Goal: Feedback & Contribution: Submit feedback/report problem

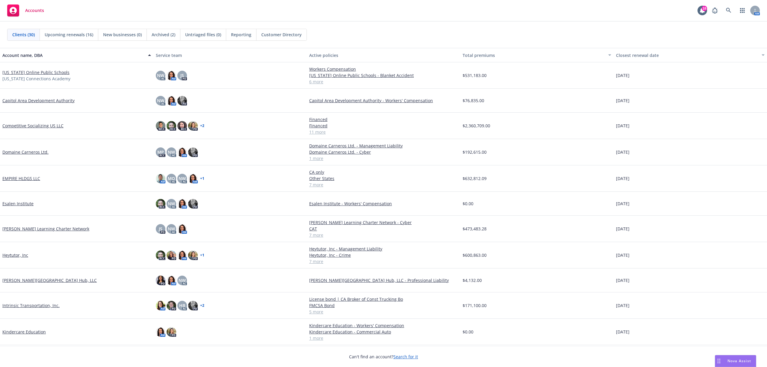
scroll to position [40, 0]
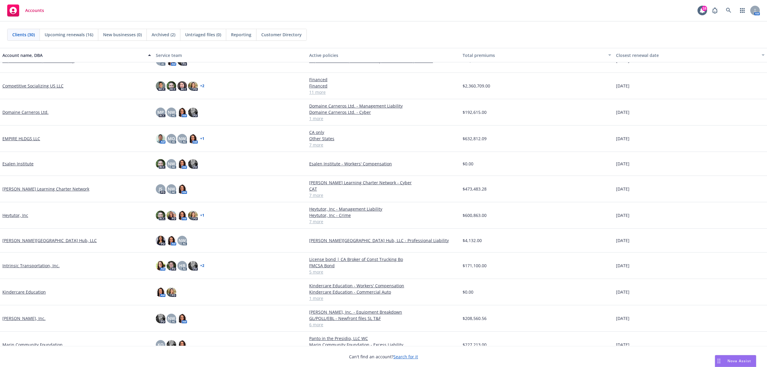
click at [24, 275] on link "[PERSON_NAME], Inc." at bounding box center [23, 318] width 43 height 6
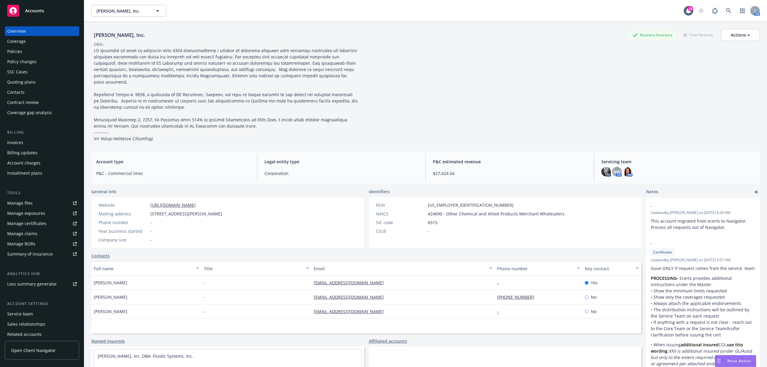
click at [24, 62] on div "Policy changes" at bounding box center [21, 62] width 29 height 10
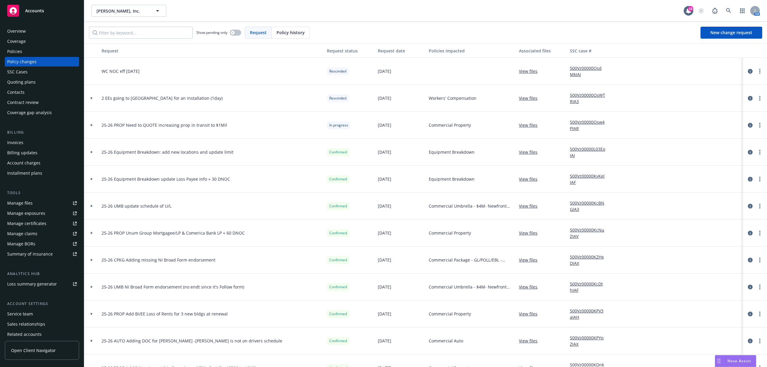
click at [531, 125] on link "View files" at bounding box center [530, 125] width 23 height 6
click at [29, 7] on div "Accounts" at bounding box center [41, 11] width 69 height 12
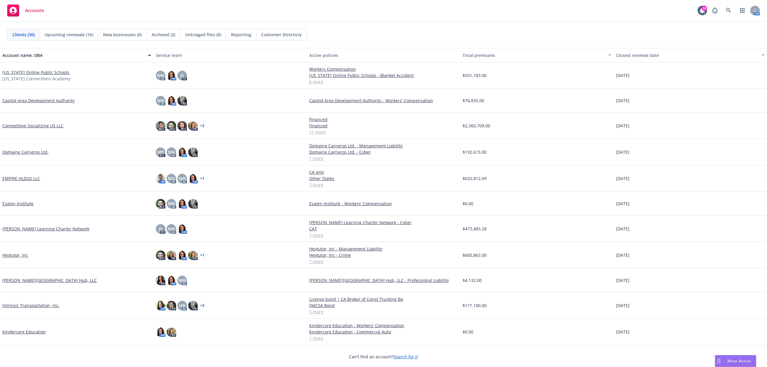
click at [28, 153] on link "Domaine Carneros Ltd." at bounding box center [25, 152] width 46 height 6
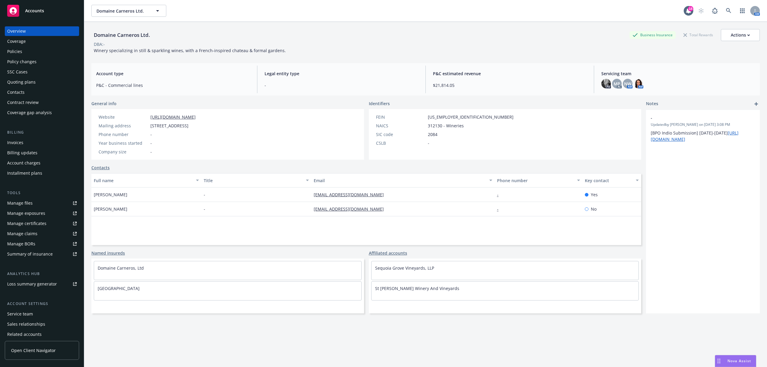
click at [29, 86] on div "Quoting plans" at bounding box center [21, 82] width 28 height 10
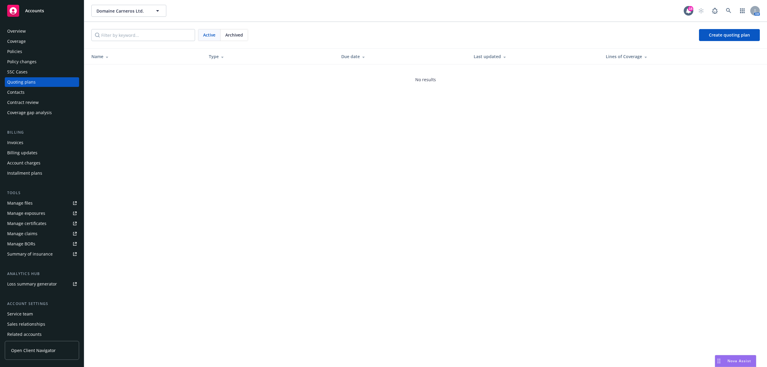
click at [25, 55] on div "Policies" at bounding box center [41, 52] width 69 height 10
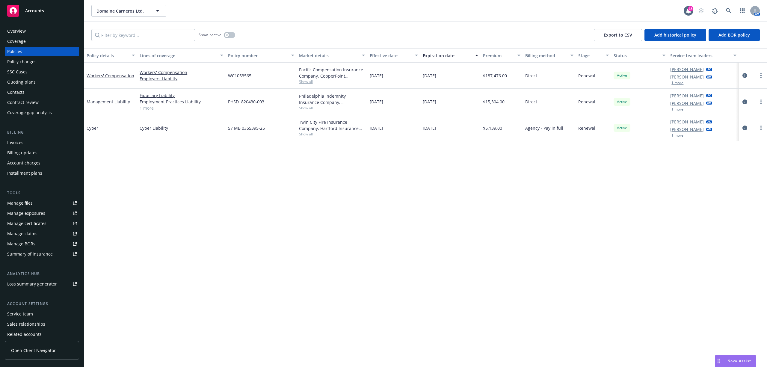
click at [41, 15] on div "Accounts" at bounding box center [41, 11] width 69 height 12
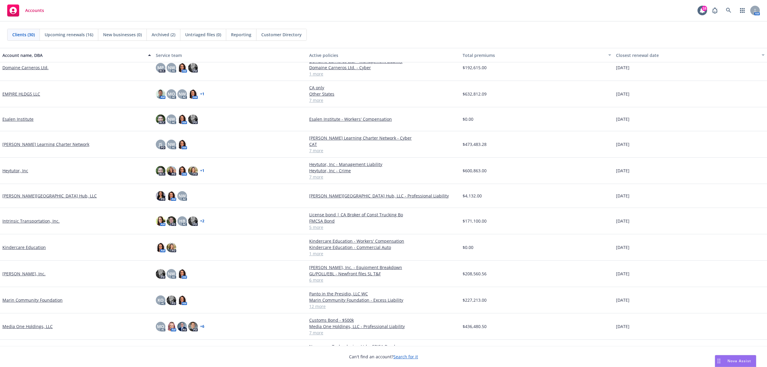
scroll to position [120, 0]
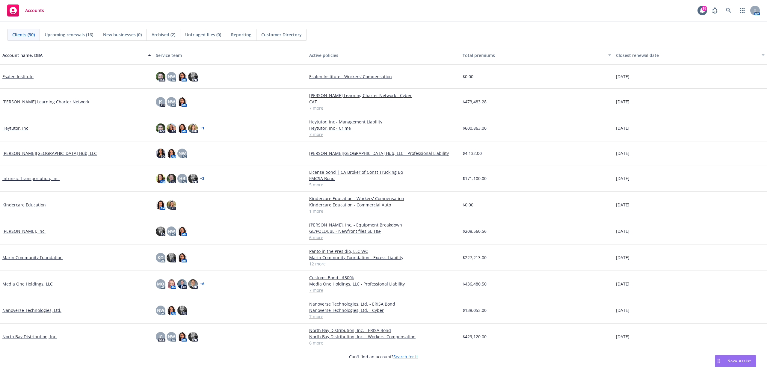
click at [16, 275] on link "Nanoverse Technologies, Ltd." at bounding box center [31, 310] width 59 height 6
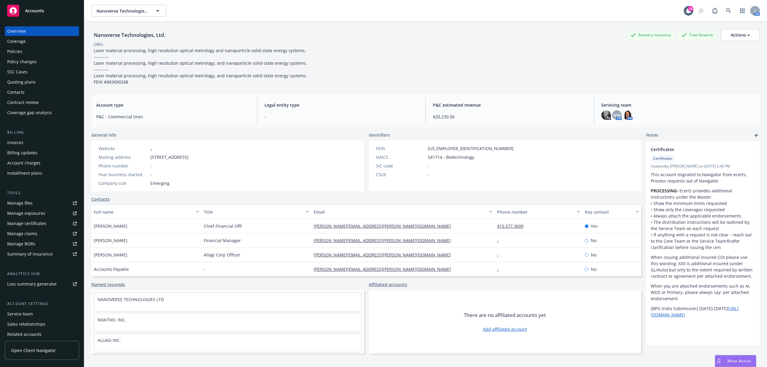
click at [25, 83] on div "Quoting plans" at bounding box center [21, 82] width 28 height 10
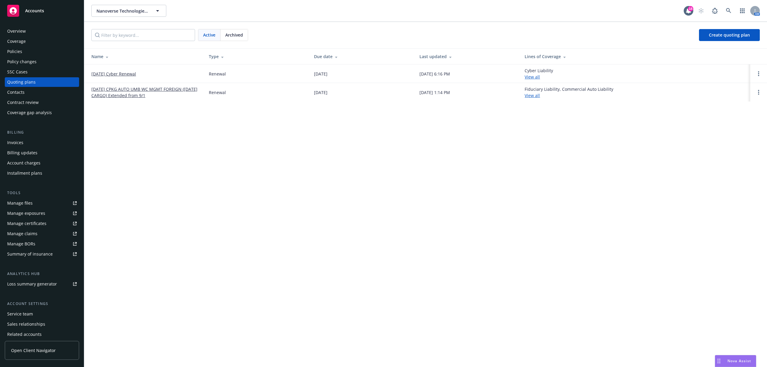
click at [31, 9] on span "Accounts" at bounding box center [34, 10] width 19 height 5
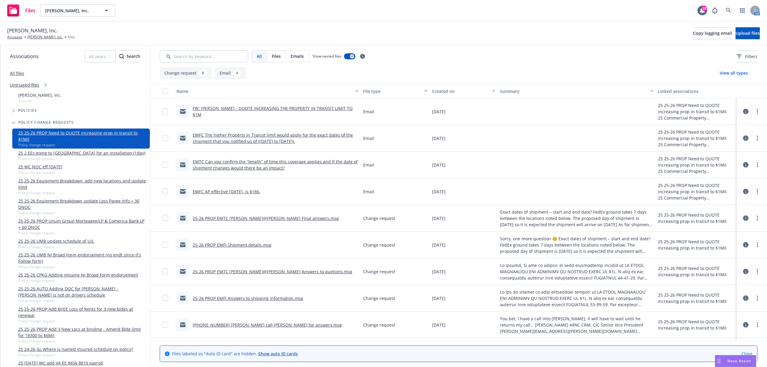
click at [221, 219] on link "25-26 PROP EMTC [PERSON_NAME]@[PERSON_NAME] Final answers.msg" at bounding box center [266, 218] width 146 height 6
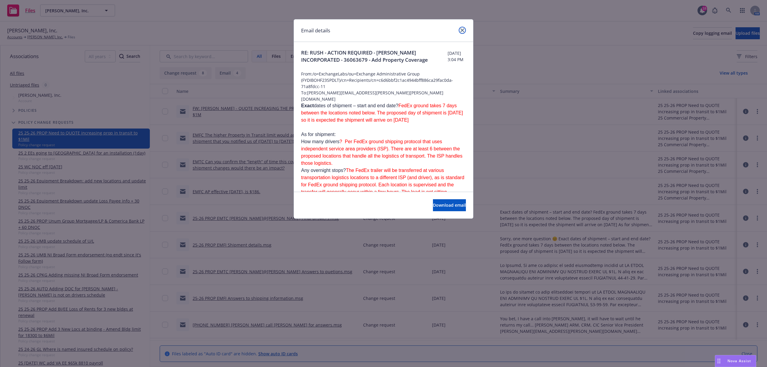
click at [462, 29] on icon "close" at bounding box center [462, 30] width 4 height 4
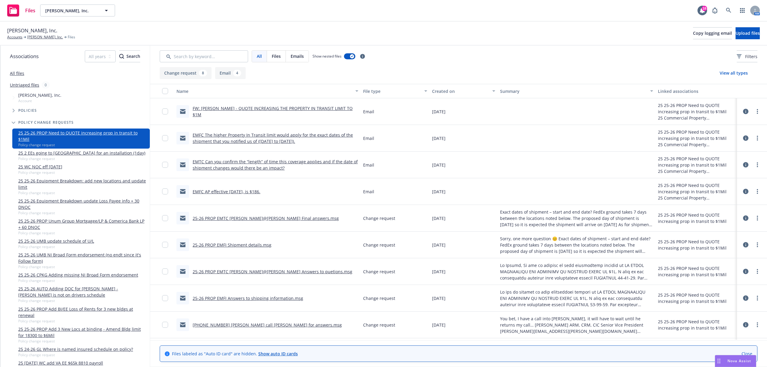
click at [207, 190] on link "EMFC AP effective [DATE], is $186." at bounding box center [227, 192] width 68 height 6
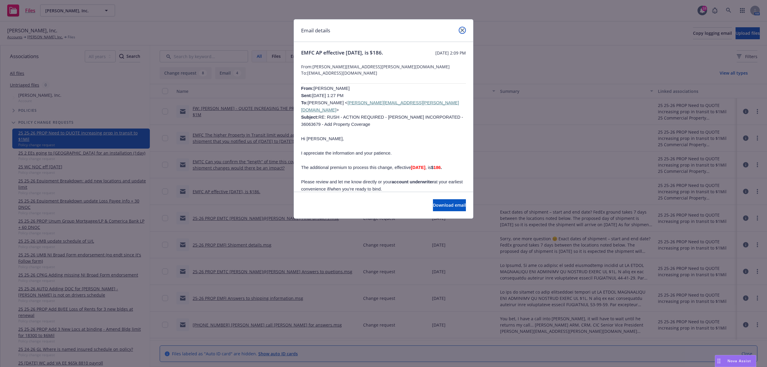
click at [461, 31] on icon "close" at bounding box center [462, 30] width 4 height 4
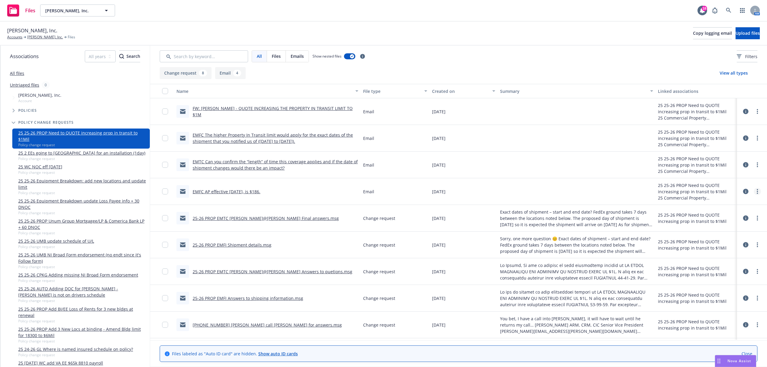
click at [754, 191] on link "more" at bounding box center [757, 191] width 7 height 7
click at [735, 226] on link "Edit" at bounding box center [725, 228] width 60 height 12
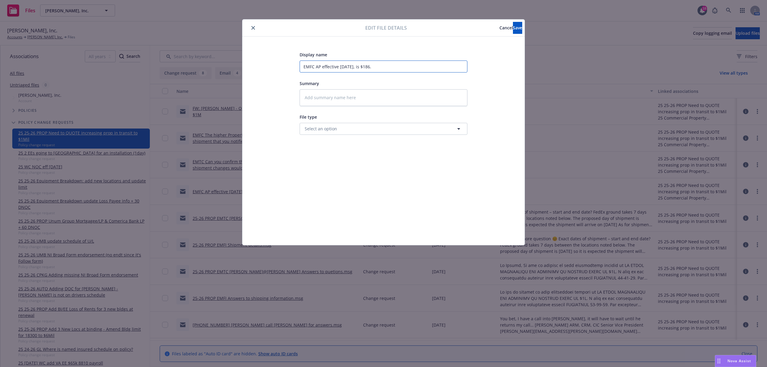
click at [302, 68] on input "EMFC AP effective [DATE], is $186." at bounding box center [384, 67] width 168 height 12
type textarea "x"
type input "0EMFC AP effective [DATE], is $186."
type textarea "x"
type input "02EMFC AP effective [DATE], is $186."
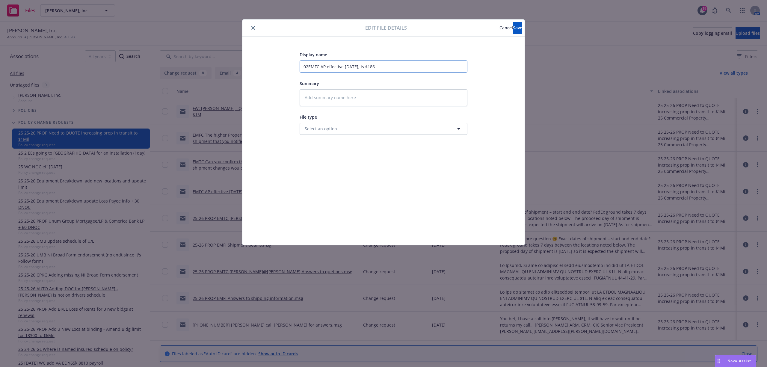
type textarea "x"
type input "02+EMFC AP effective [DATE], is $186."
type textarea "x"
type input "02+0EMFC AP effective [DATE], is $186."
type textarea "x"
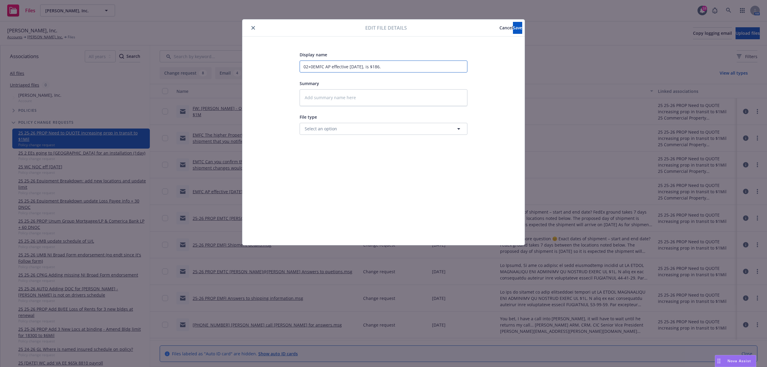
type input "02+03EMFC AP effective [DATE], is $186."
type textarea "x"
type input "02+03\EMFC AP effective [DATE], is $186."
type textarea "x"
type input "02+03EMFC AP effective [DATE], is $186."
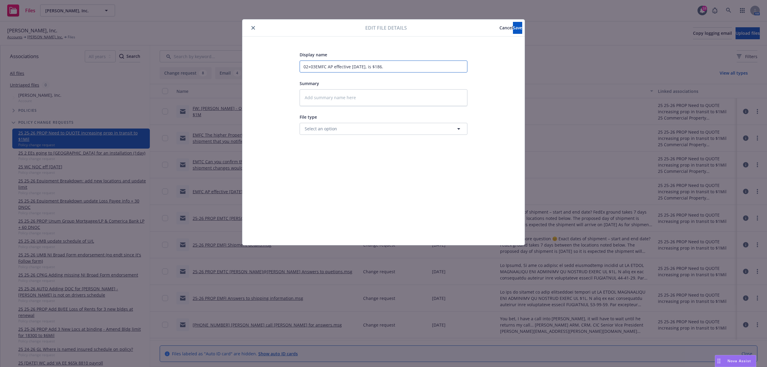
type textarea "x"
type input "02+03\EMFC AP effective [DATE], is $186."
type textarea "x"
type input "02+03EMFC AP effective [DATE], is $186."
type textarea "x"
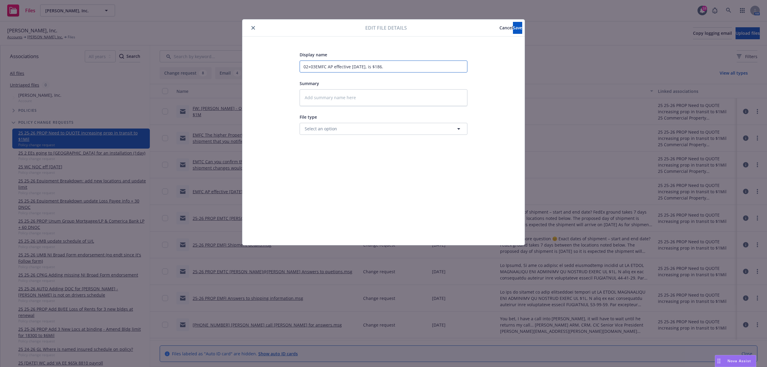
type input "02+0EMFC AP effective [DATE], is $186."
type textarea "x"
type input "02+EMFC AP effective [DATE], is $186."
type textarea "x"
type input "02EMFC AP effective [DATE], is $186."
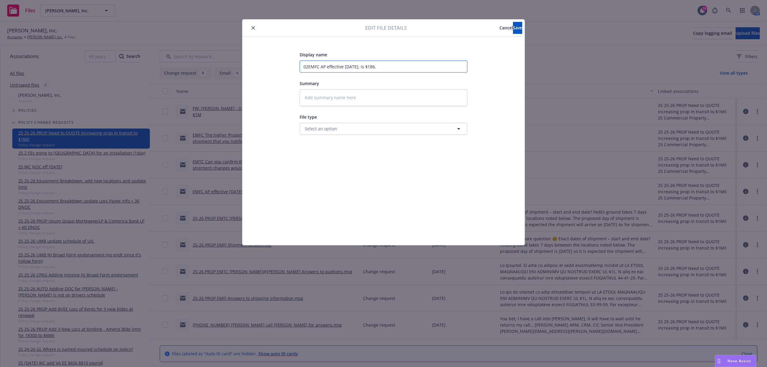
type textarea "x"
type input "0EMFC AP effective [DATE], is $186."
type textarea "x"
type input "EMFC AP effective [DATE], is $186."
type textarea "x"
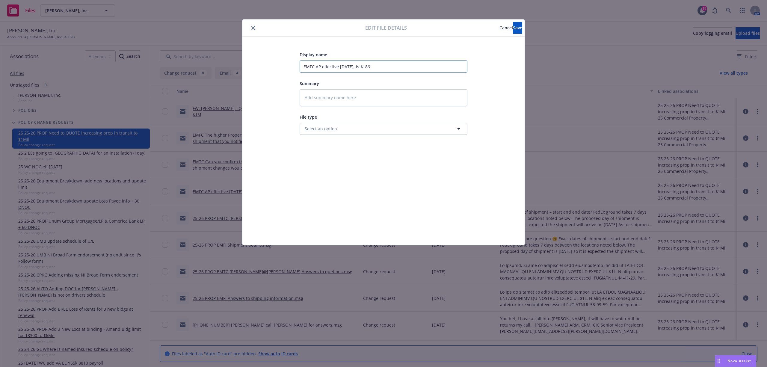
type input "2EMFC AP effective [DATE], is $186."
type textarea "x"
type input "25EMFC AP effective [DATE], is $186."
type textarea "x"
type input "25-EMFC AP effective [DATE], is $186."
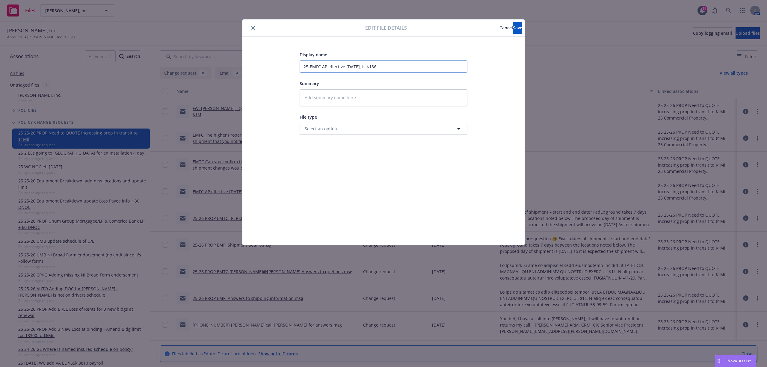
type textarea "x"
type input "25-2EMFC AP effective [DATE], is $186."
type textarea "x"
type input "25-26EMFC AP effective [DATE], is $186."
type textarea "x"
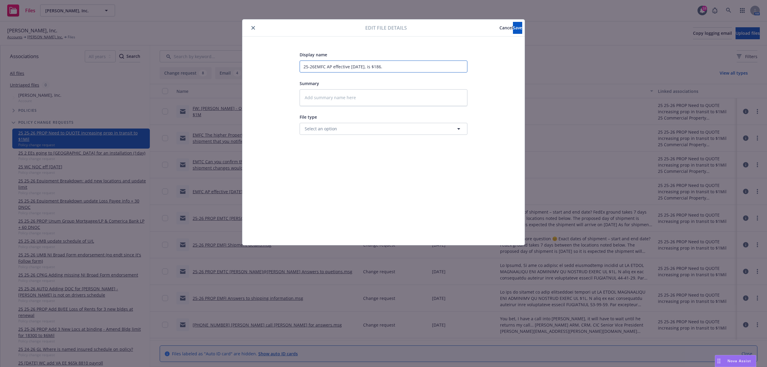
type input "25-26 EMFC AP effective [DATE], is $186."
type textarea "x"
type input "25-26 PEMFC AP effective [DATE], is $186."
type textarea "x"
type input "25-26 PREMFC AP effective [DATE], is $186."
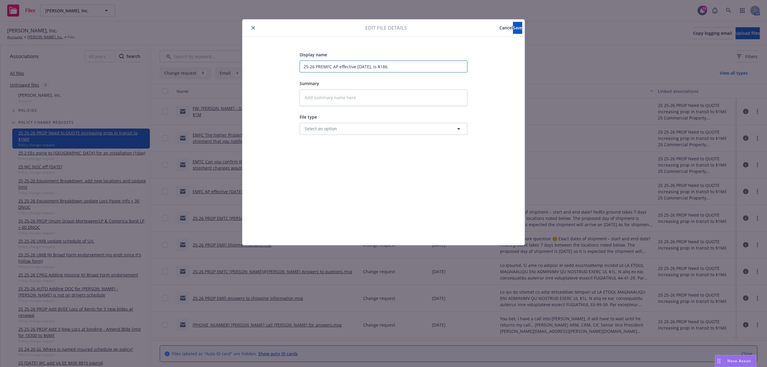
type textarea "x"
type input "25-26 PROEMFC AP effective [DATE], is $186."
type textarea "x"
type input "25-26 PROPEMFC AP effective [DATE], is $186."
type textarea "x"
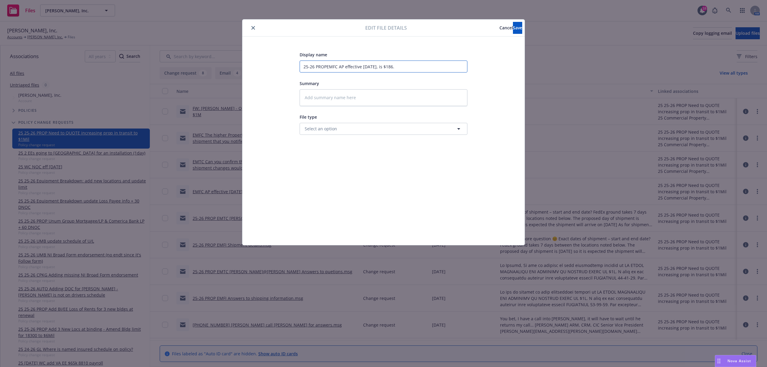
type input "25-26 PROP EMFC AP effective [DATE], is $186."
click at [340, 64] on input "25-26 PROP EMFC AP effective [DATE], is $186." at bounding box center [384, 67] width 168 height 12
type textarea "x"
type input "25-26 PROP EMFC AAP effective [DATE], is $186."
type textarea "x"
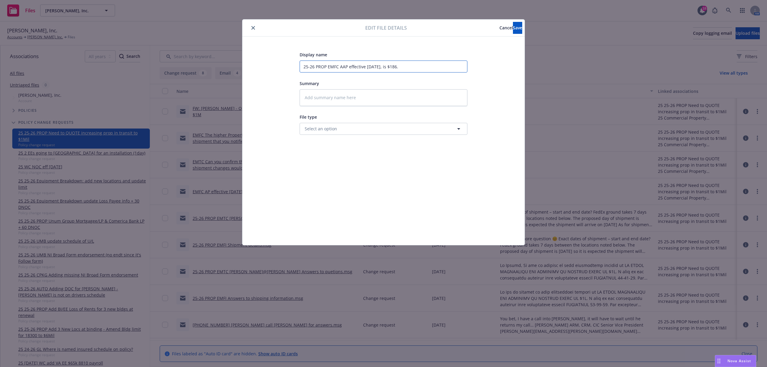
type input "25-26 PROP EMFC [PERSON_NAME] effective [DATE], is $186."
type textarea "x"
type input "25-26 PROP EMFC AleAP effective [DATE], is $186."
type textarea "x"
type input "25-26 PROP EMFC AlexAP effective [DATE], is $186."
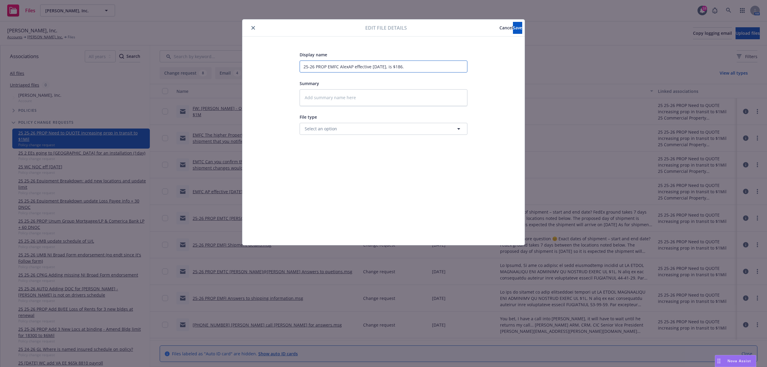
type textarea "x"
type input "25-26 PROP EMFC AlexiAP effective [DATE], is $186."
type textarea "x"
type input "25-26 PROP EMFC AlexixAP effective [DATE], is $186."
type textarea "x"
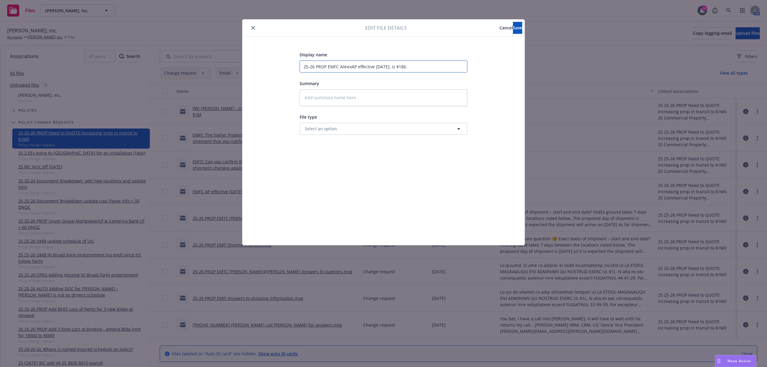
type input "25-26 PROP EMFC AlexiAP effective [DATE], is $186."
type textarea "x"
type input "25-26 PROP EMFC AlexisAP effective [DATE], is $186."
type textarea "x"
type input "25-26 PROP EMFC [PERSON_NAME] effective [DATE], is $186."
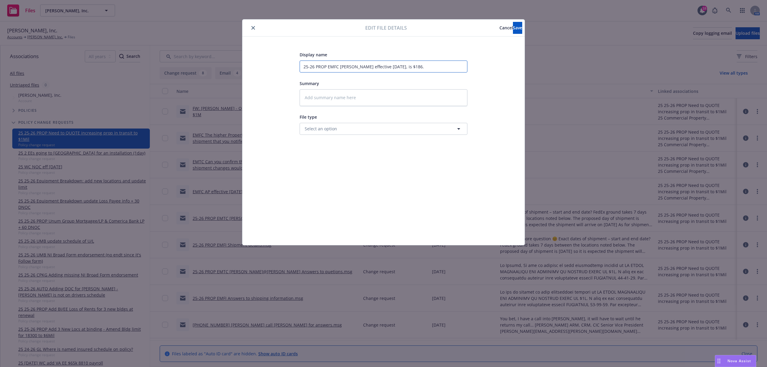
type textarea "x"
type input "25-26 PROP EMFC [PERSON_NAME] effective [DATE], is $186."
type textarea "x"
type input "25-26 PROP EMFC [PERSON_NAME] effective [DATE], is $186."
type textarea "x"
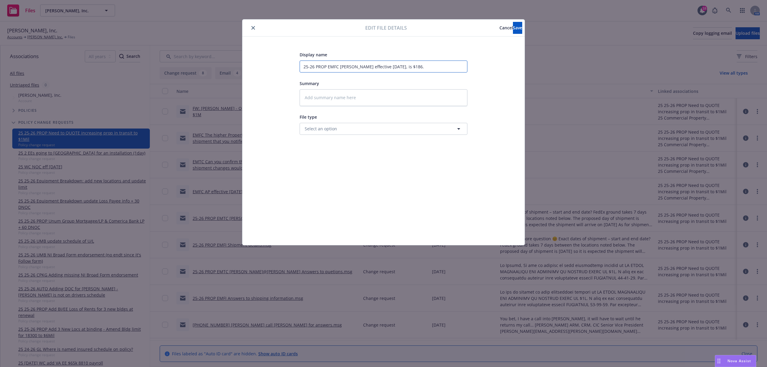
type input "25-26 PROP EMFC [PERSON_NAME] effective [DATE], is $186."
type textarea "x"
type input "25-26 PROP EMFC [PERSON_NAME] effective [DATE], is $186."
type textarea "x"
type input "25-26 PROP EMFC [PERSON_NAME] effective [DATE], is $186."
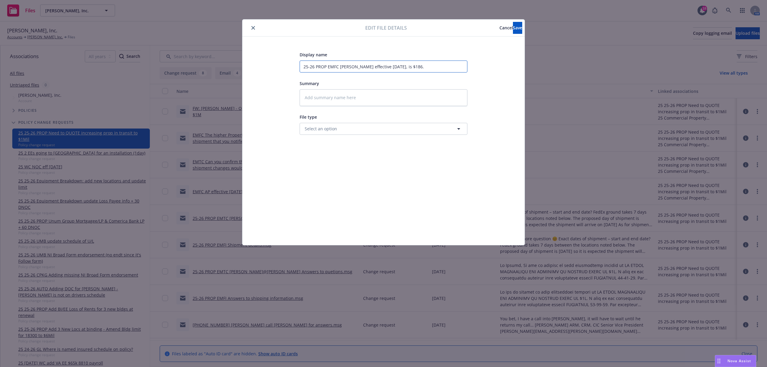
type textarea "x"
type input "25-26 PROP EMFC [PERSON_NAME]@[PERSON_NAME] effective [DATE], is $186."
click at [325, 97] on textarea at bounding box center [384, 97] width 168 height 17
paste textarea "[PERSON_NAME] currently plans on breaking the shipment down into two shipments.…"
type textarea "x"
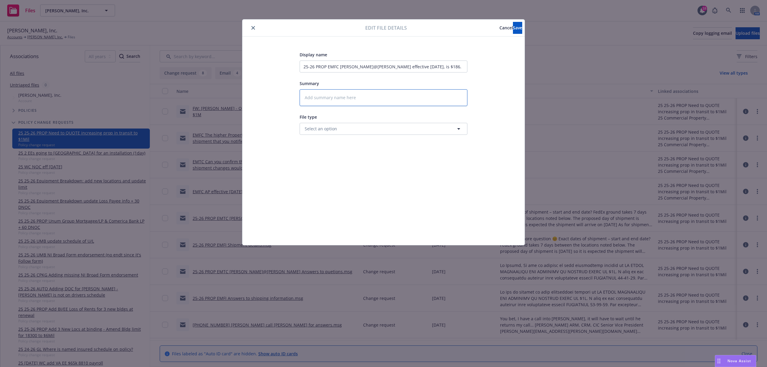
type textarea "[PERSON_NAME] currently plans on breaking the shipment down into two shipments.…"
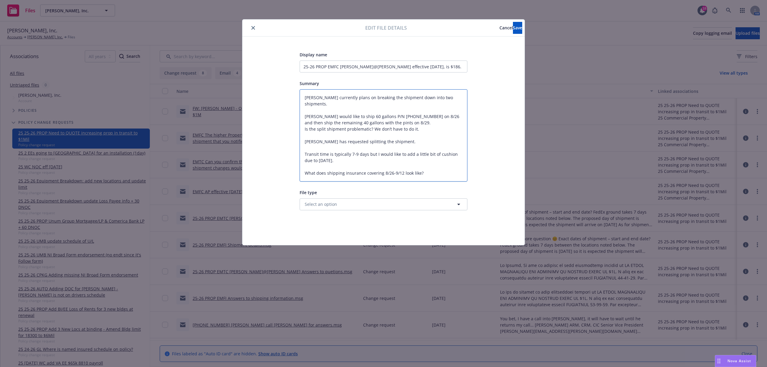
drag, startPoint x: 306, startPoint y: 177, endPoint x: 292, endPoint y: 85, distance: 92.5
click at [292, 85] on div "Display name 25-26 PROP EMFC [PERSON_NAME]@[PERSON_NAME] effective [DATE], is $…" at bounding box center [383, 141] width 258 height 180
type textarea "x"
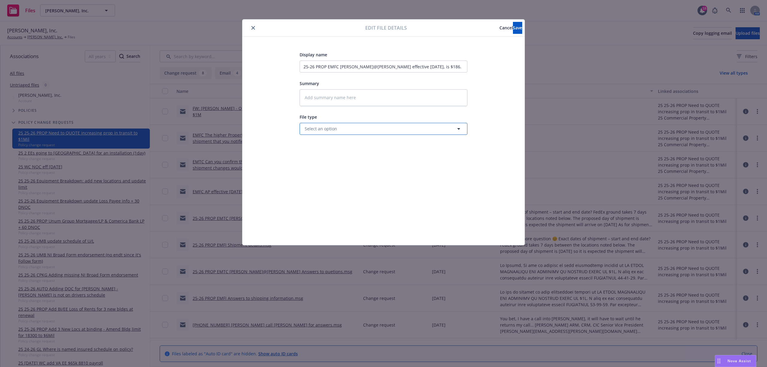
click at [386, 127] on button "Select an option" at bounding box center [384, 129] width 168 height 12
type input "req"
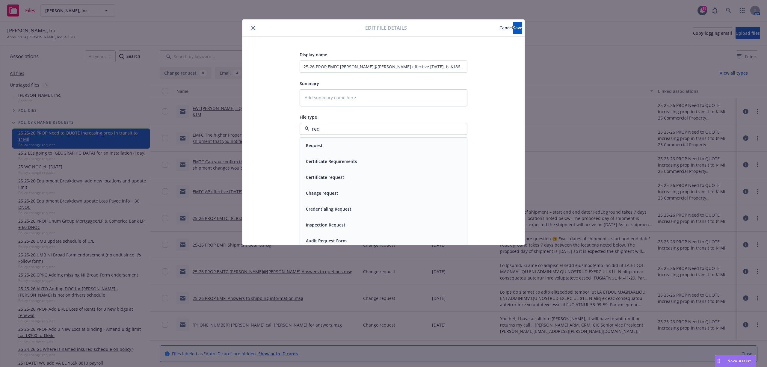
click at [332, 182] on div "Certificate request" at bounding box center [383, 177] width 167 height 16
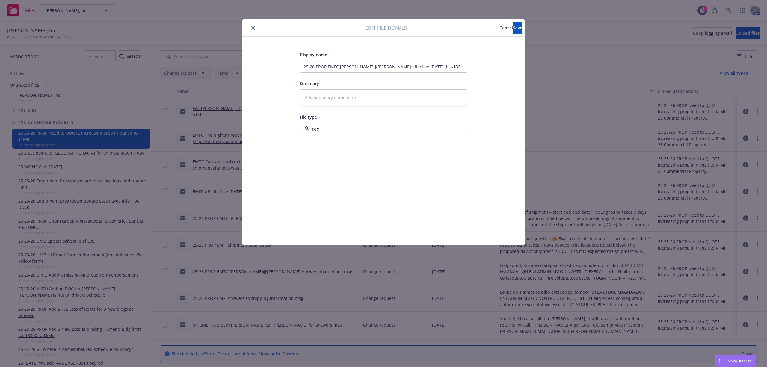
type textarea "x"
click at [389, 125] on button "Certificate request" at bounding box center [384, 129] width 168 height 12
type input "change"
click at [358, 144] on div "Change request" at bounding box center [383, 145] width 160 height 9
click at [513, 27] on button "Save" at bounding box center [517, 28] width 9 height 12
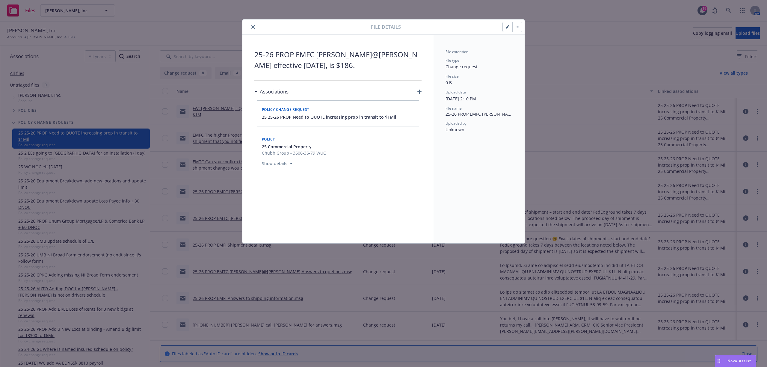
click at [251, 28] on icon "close" at bounding box center [253, 27] width 4 height 4
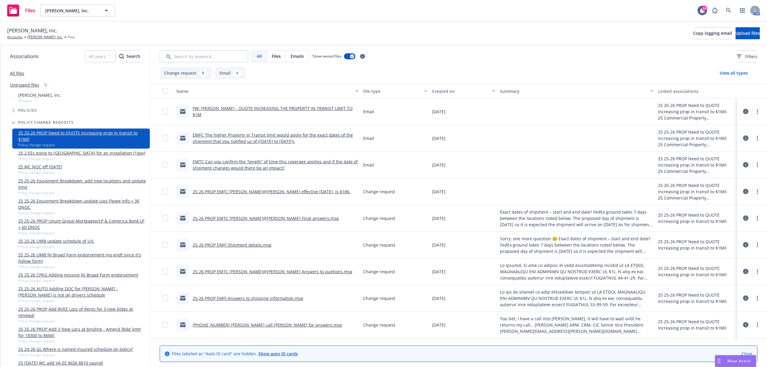
click at [223, 193] on link "25-26 PROP EMFC [PERSON_NAME]@[PERSON_NAME] effective [DATE], is $186." at bounding box center [272, 192] width 158 height 6
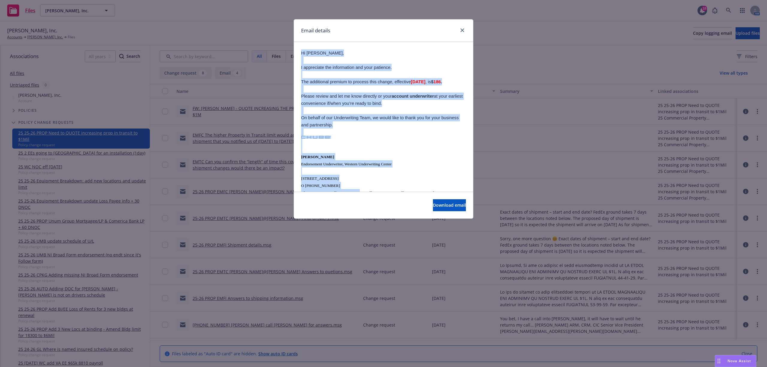
scroll to position [130, 0]
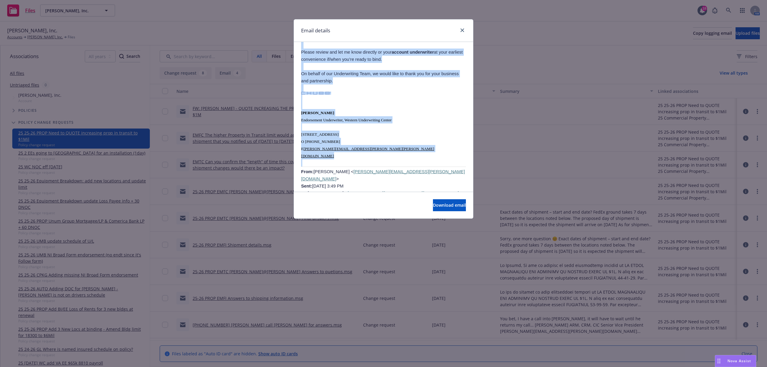
drag, startPoint x: 302, startPoint y: 133, endPoint x: 394, endPoint y: 148, distance: 93.8
copy div "Hi [PERSON_NAME], I appreciate the information and your patience. The additiona…"
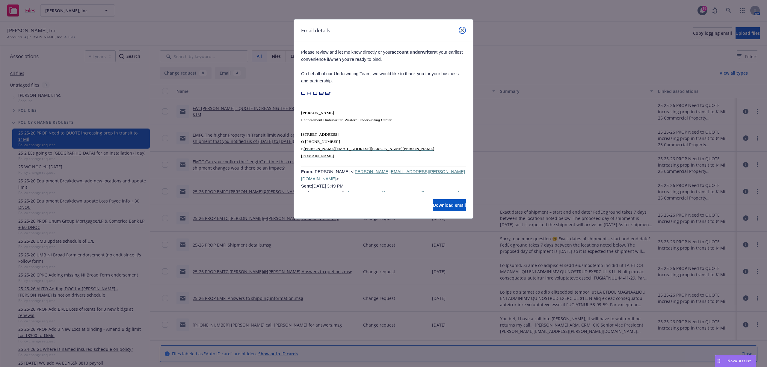
click at [464, 32] on link "close" at bounding box center [462, 30] width 7 height 7
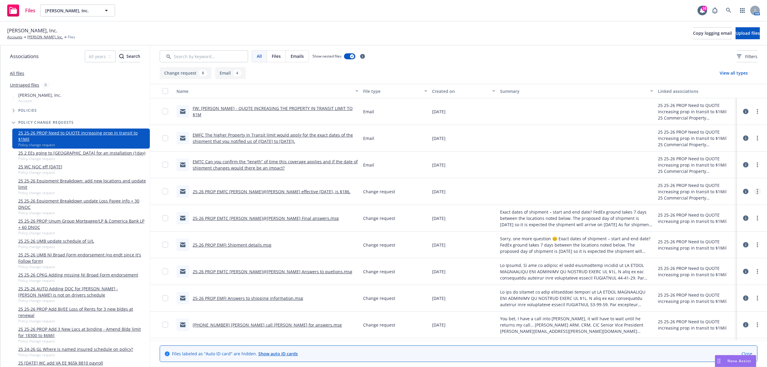
click at [754, 191] on link "more" at bounding box center [757, 191] width 7 height 7
click at [722, 228] on link "Edit" at bounding box center [725, 228] width 60 height 12
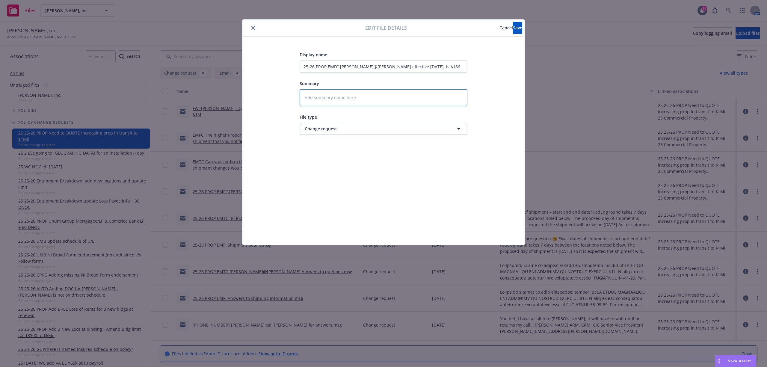
click at [330, 97] on textarea at bounding box center [384, 97] width 168 height 17
paste textarea "Hi [PERSON_NAME], I appreciate the information and your patience. The additiona…"
type textarea "x"
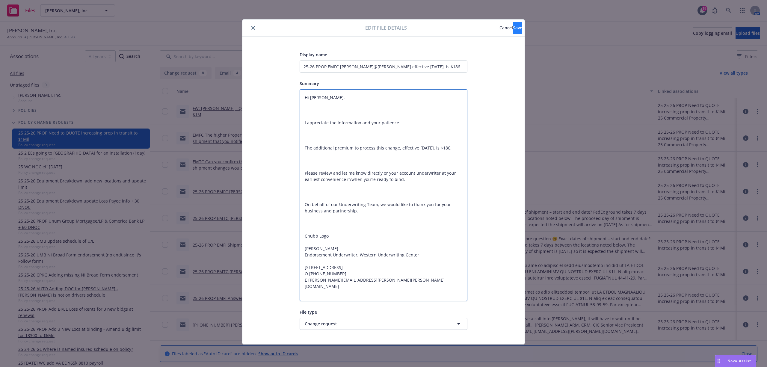
type textarea "Hi [PERSON_NAME], I appreciate the information and your patience. The additiona…"
click at [513, 31] on button "Save" at bounding box center [517, 28] width 9 height 12
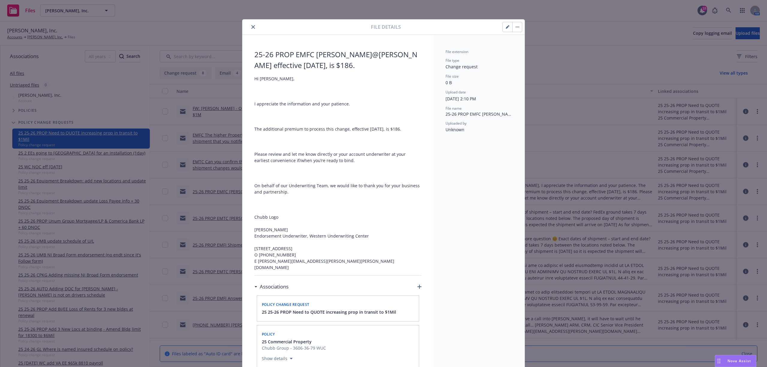
click at [251, 25] on icon "close" at bounding box center [253, 27] width 4 height 4
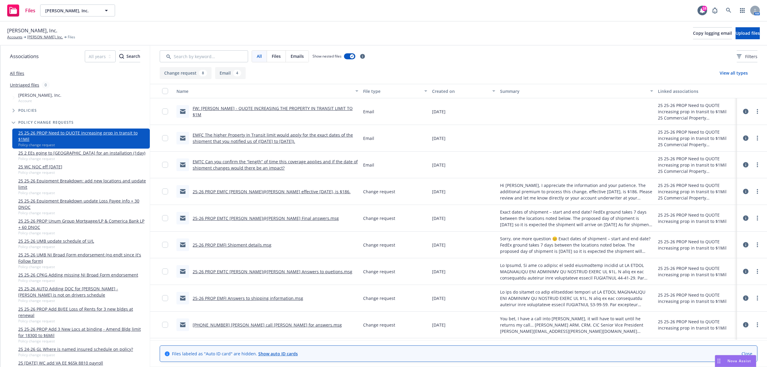
click at [244, 170] on link "EMTC Can you confirm the “length” of time this coverage applies and if the date…" at bounding box center [275, 165] width 165 height 12
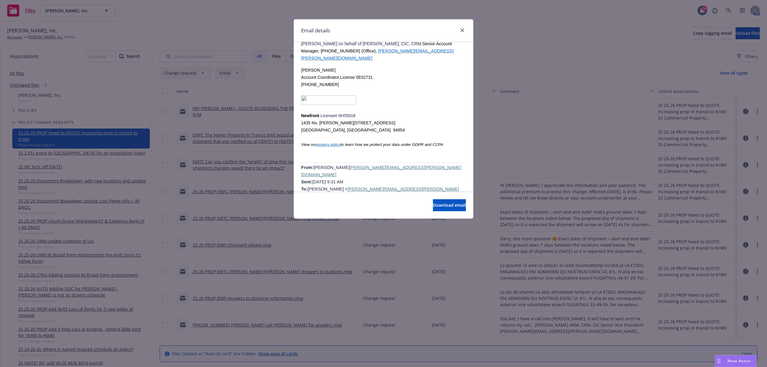
scroll to position [240, 0]
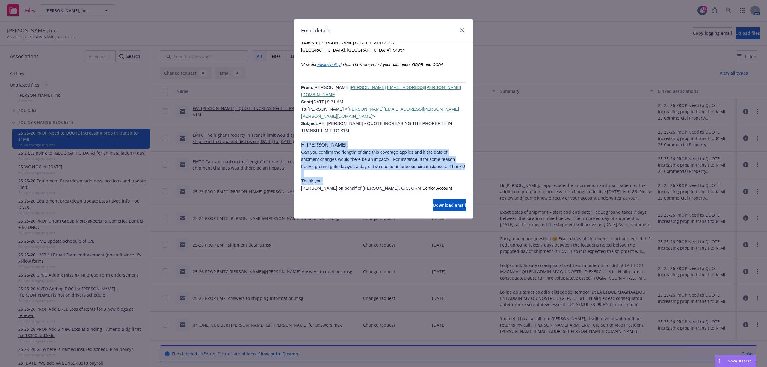
drag, startPoint x: 302, startPoint y: 98, endPoint x: 418, endPoint y: 135, distance: 122.0
copy div "Hi [PERSON_NAME], Can you confirm the “length” of time this coverage applies an…"
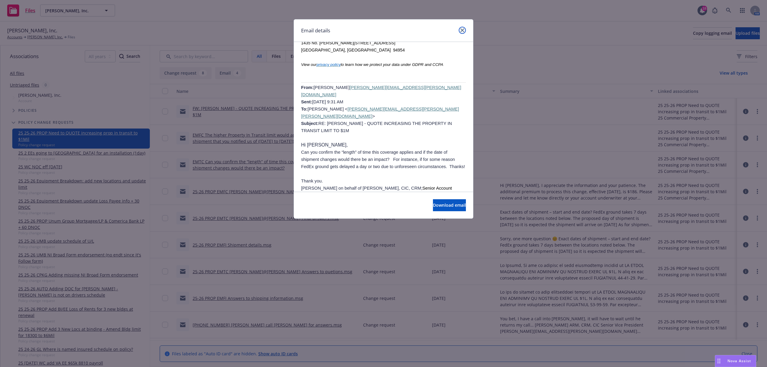
click at [462, 28] on link "close" at bounding box center [462, 30] width 7 height 7
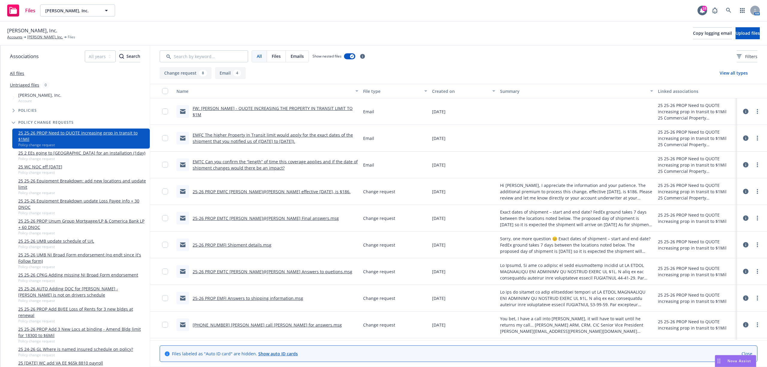
click at [317, 162] on link "EMTC Can you confirm the “length” of time this coverage applies and if the date…" at bounding box center [275, 165] width 165 height 12
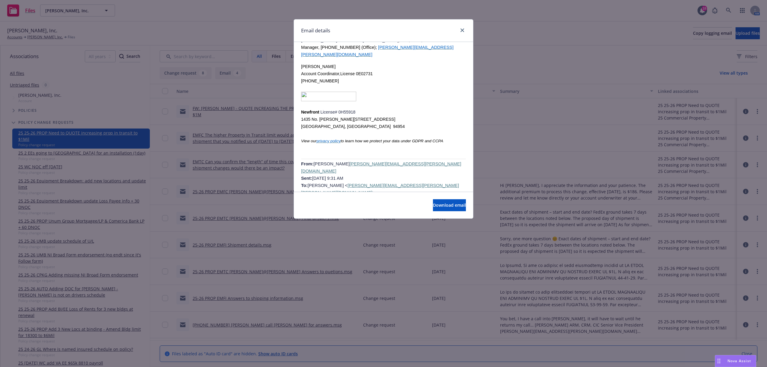
scroll to position [199, 0]
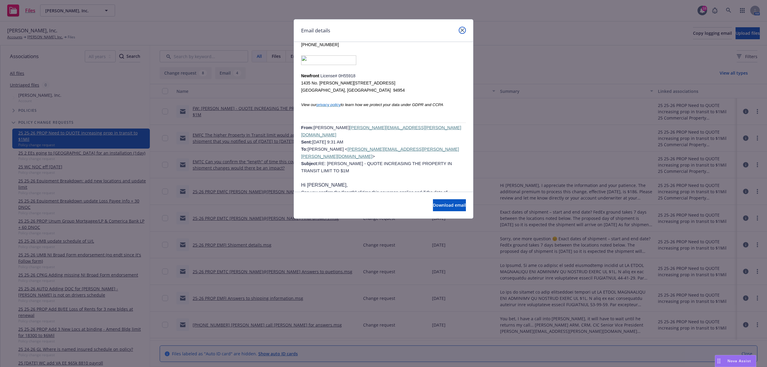
click at [461, 30] on icon "close" at bounding box center [462, 30] width 4 height 4
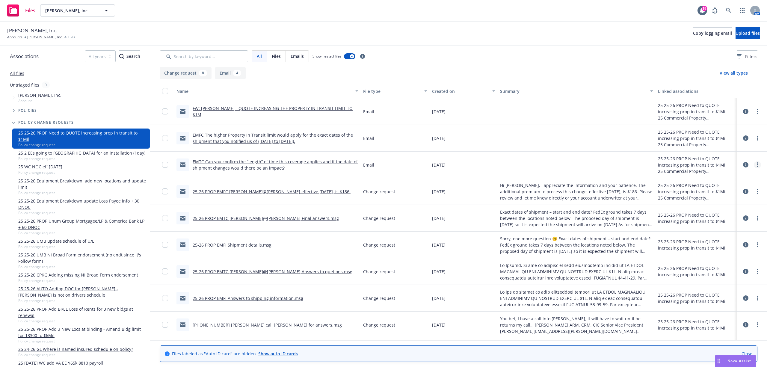
click at [754, 165] on link "more" at bounding box center [757, 164] width 7 height 7
click at [723, 204] on link "Edit" at bounding box center [725, 202] width 60 height 12
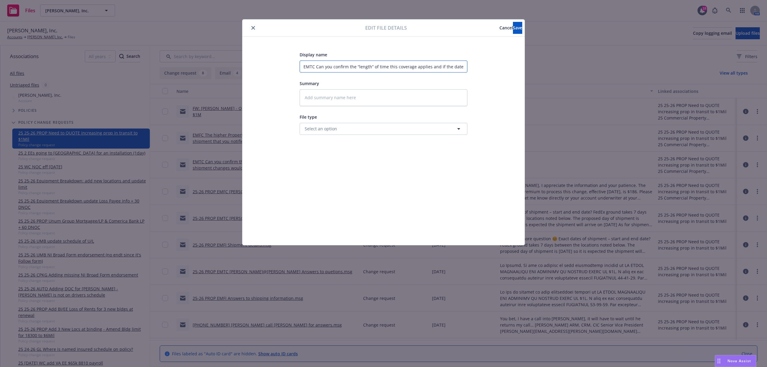
click at [305, 70] on input "EMTC Can you confirm the “length” of time this coverage applies and if the date…" at bounding box center [384, 67] width 168 height 12
type textarea "x"
type input "2EMTC Can you confirm the “length” of time this coverage applies and if the dat…"
type textarea "x"
type input "25EMTC Can you confirm the “length” of time this coverage applies and if the da…"
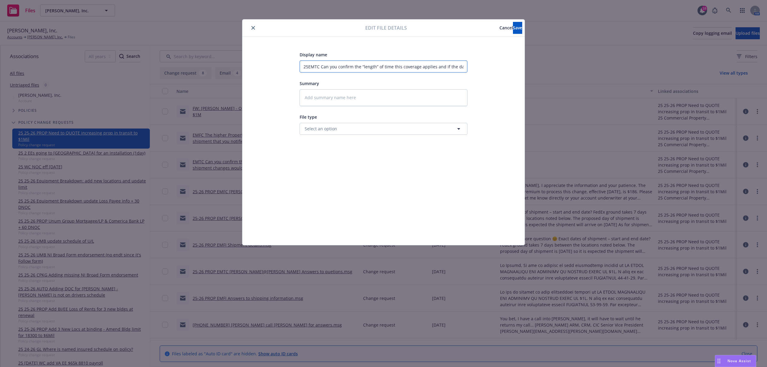
type textarea "x"
type input "25-EMTC Can you confirm the “length” of time this coverage applies and if the d…"
type textarea "x"
type input "25-*EMTC Can you confirm the “length” of time this coverage applies and if the …"
type textarea "x"
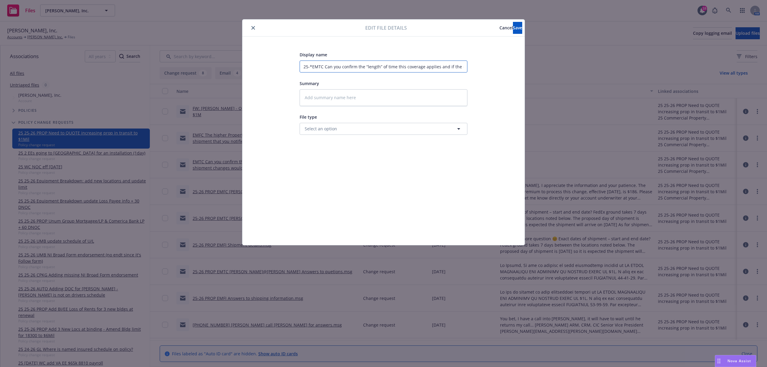
type input "25-*2EMTC Can you confirm the “length” of time this coverage applies and if the…"
type textarea "x"
type input "25-*26EMTC Can you confirm the “length” of time this coverage applies and if th…"
type textarea "x"
type input "25-*2EMTC Can you confirm the “length” of time this coverage applies and if the…"
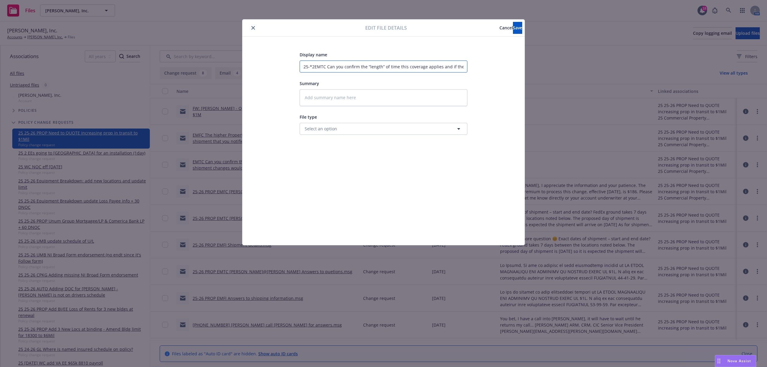
type textarea "x"
type input "25-*EMTC Can you confirm the “length” of time this coverage applies and if the …"
type textarea "x"
type input "25-EMTC Can you confirm the “length” of time this coverage applies and if the d…"
type textarea "x"
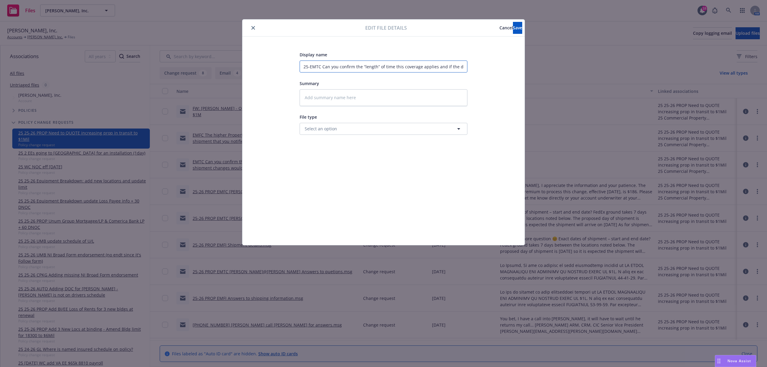
type input "25-2EMTC Can you confirm the “length” of time this coverage applies and if the …"
type textarea "x"
type input "25-26EMTC Can you confirm the “length” of time this coverage applies and if the…"
type textarea "x"
type input "25-26 EMTC Can you confirm the “length” of time this coverage applies and if th…"
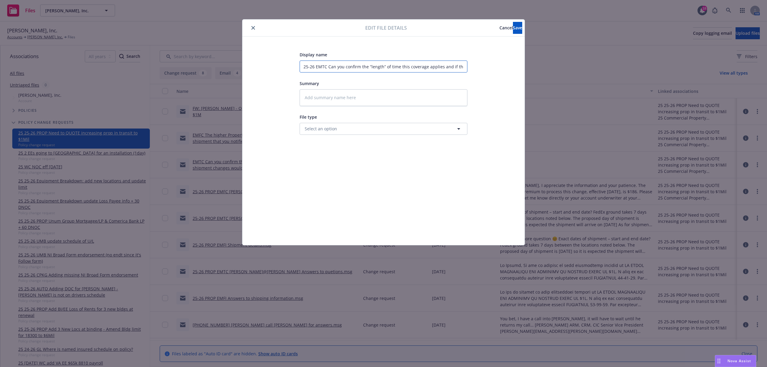
type textarea "x"
type input "25-26 PEMTC Can you confirm the “length” of time this coverage applies and if t…"
type textarea "x"
type input "25-26 PREMTC Can you confirm the “length” of time this coverage applies and if …"
type textarea "x"
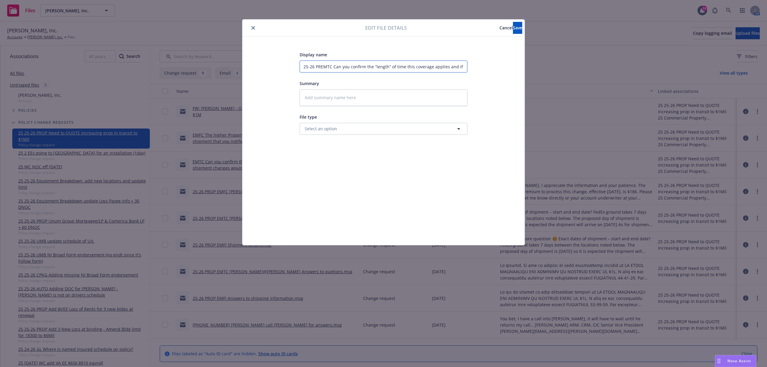
type input "25-26 PROEMTC Can you confirm the “length” of time this coverage applies and if…"
type textarea "x"
type input "25-26 PROPEMTC Can you confirm the “length” of time this coverage applies and i…"
type textarea "x"
type input "25-26 PROP EMTC Can you confirm the “length” of time this coverage applies and …"
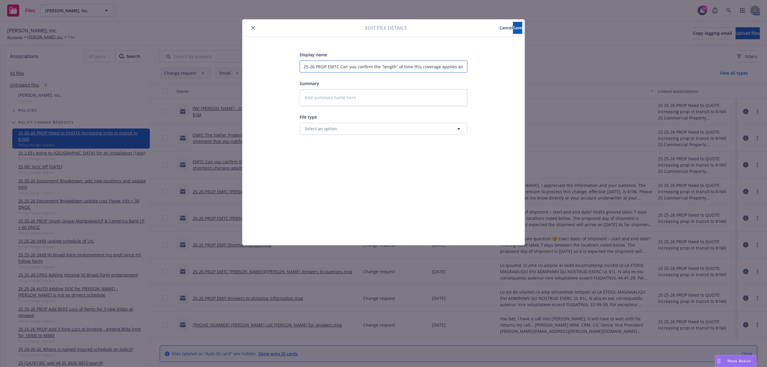
type textarea "x"
type input "25-26 PROP EEMTC Can you confirm the “length” of time this coverage applies and…"
type textarea "x"
type input "25-26 PROP EMEMTC Can you confirm the “length” of time this coverage applies an…"
type textarea "x"
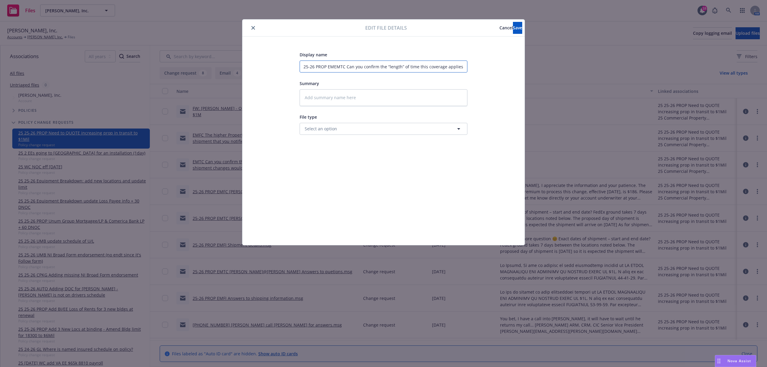
type input "25-26 PROP EMTEMTC Can you confirm the “length” of time this coverage applies a…"
type textarea "x"
type input "25-26 PROP EMTCEMTC Can you confirm the “length” of time this coverage applies …"
type textarea "x"
type input "25-26 PROP EMTC EMTC Can you confirm the “length” of time this coverage applies…"
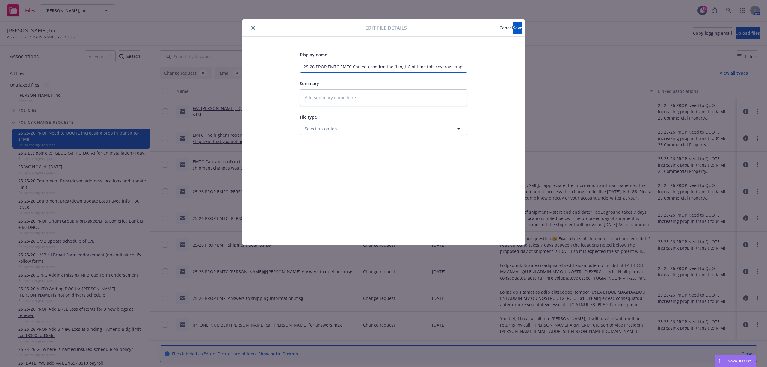
type textarea "x"
type input "25-26 PROP EMTC AEMTC Can you confirm the “length” of time this coverage applie…"
type textarea "x"
type input "25-26 PROP EMTC AlEMTC Can you confirm the “length” of time this coverage appli…"
type textarea "x"
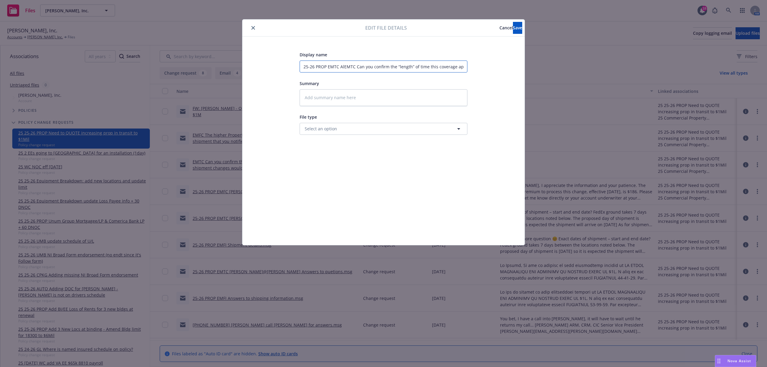
type input "25-26 PROP EMTC AleEMTC Can you confirm the “length” of time this coverage appl…"
type textarea "x"
type input "25-26 PROP EMTC AlexEMTC Can you confirm the “length” of time this coverage app…"
type textarea "x"
type input "25-26 PROP EMTC AlexiEMTC Can you confirm the “length” of time this coverage ap…"
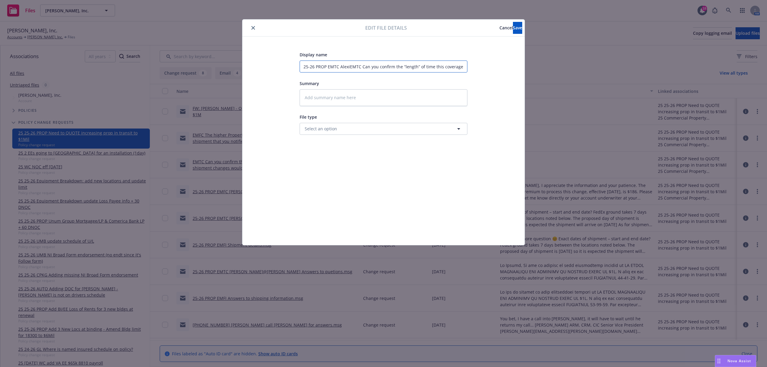
type textarea "x"
type input "25-26 PROP EMTC AlexixEMTC Can you confirm the “length” of time this coverage a…"
type textarea "x"
type input "25-26 PROP EMTC Alexix@EMTC Can you confirm the “length” of time this coverage …"
type textarea "x"
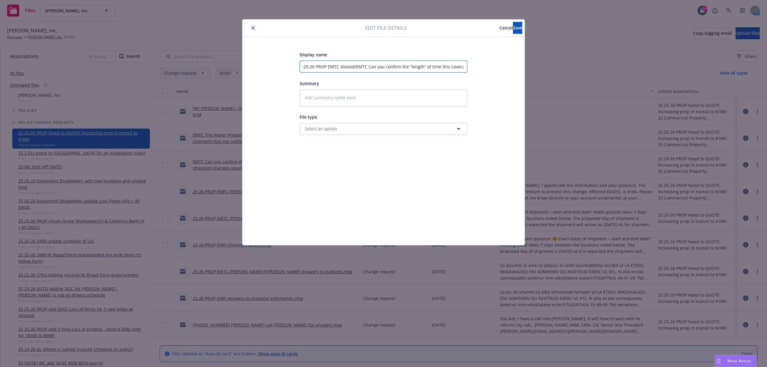
type input "25-26 PROP EMTC Alexix@CEMTC Can you confirm the “length” of time this coverage…"
type textarea "x"
type input "25-26 PROP EMTC Alexix@ChEMTC Can you confirm the “length” of time this coverag…"
type textarea "x"
type input "25-26 PROP EMTC [PERSON_NAME] Can you confirm the “length” of time this coverag…"
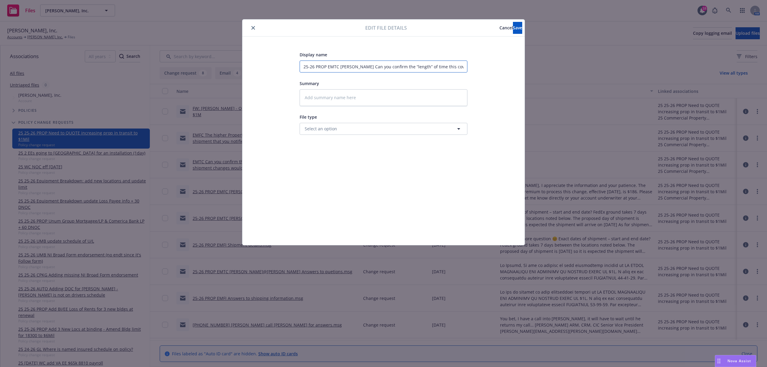
type textarea "x"
type input "25-26 PROP EMTC Alexix@ChubEMTC Can you confirm the “length” of time this cover…"
type textarea "x"
type input "25-26 PROP EMTC Alexix@ChubbEMTC Can you confirm the “length” of time this cove…"
type textarea "x"
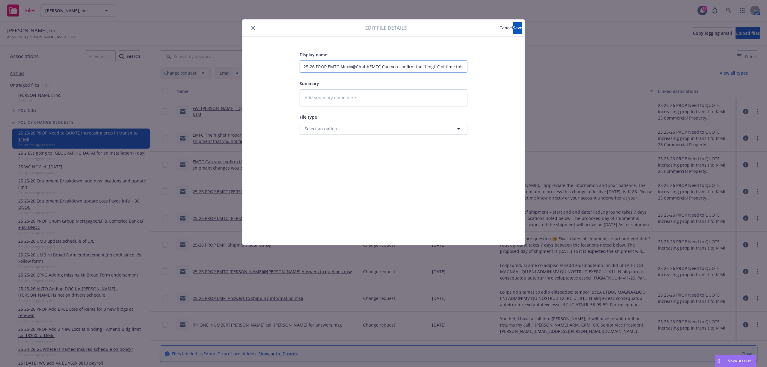
type input "25-26 PROP EMTC [PERSON_NAME] EMTC Can you confirm the “length” of time this co…"
type textarea "x"
type input "25-26 PROP EMTC Alexix@Chubb MTC Can you confirm the “length” of time this cove…"
type textarea "x"
type input "25-26 PROP EMTC Alexix@[PERSON_NAME] Can you confirm the “length” of time this …"
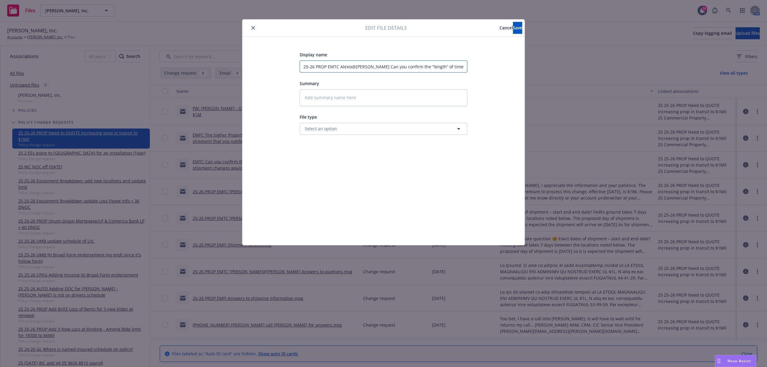
type textarea "x"
type input "25-26 PROP EMTC [PERSON_NAME] C Can you confirm the “length” of time this cover…"
type textarea "x"
type input "25-26 PROP EMTC [PERSON_NAME] Can you confirm the “length” of time this coverag…"
type textarea "x"
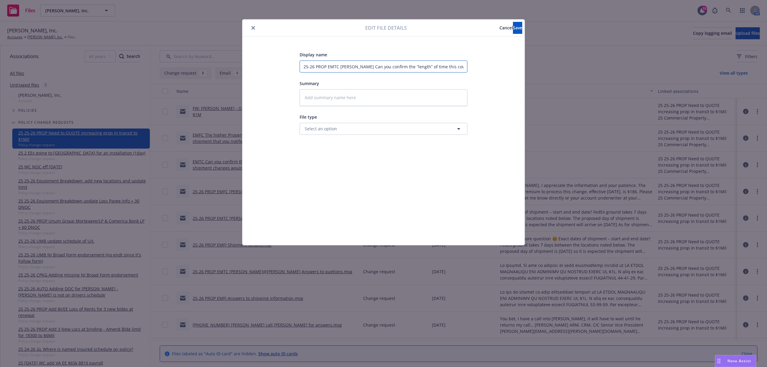
type input "25-26 PROP EMTC [PERSON_NAME] Can you confirm the “length” of time this coverag…"
click at [337, 103] on textarea at bounding box center [384, 97] width 168 height 17
paste textarea "Hi [PERSON_NAME], Can you confirm the “length” of time this coverage applies an…"
type textarea "x"
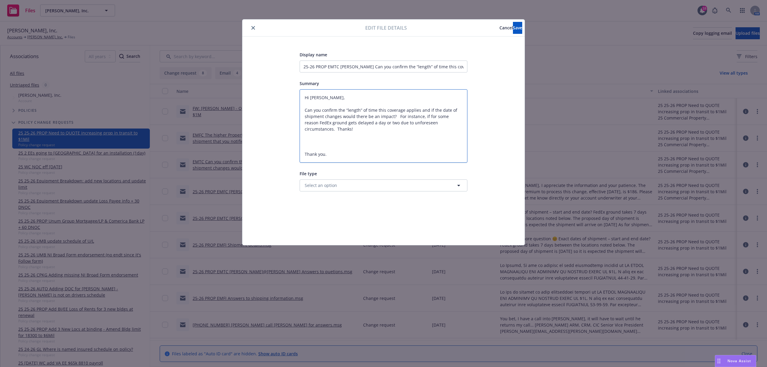
type textarea "Hi [PERSON_NAME], Can you confirm the “length” of time this coverage applies an…"
click at [346, 185] on button "Select an option" at bounding box center [384, 185] width 168 height 12
type input "cx"
type textarea "x"
type input "change"
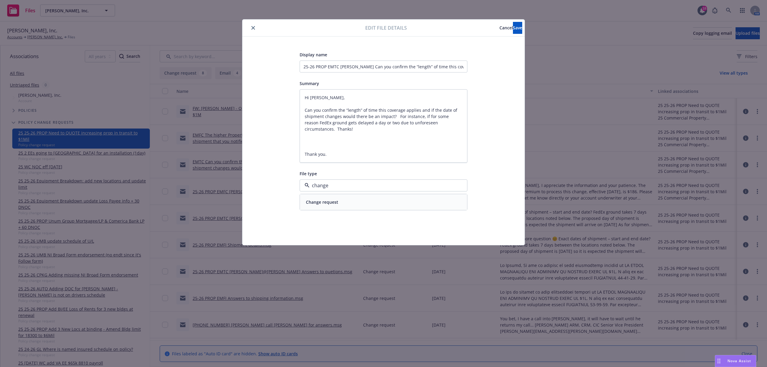
click at [335, 204] on span "Change request" at bounding box center [322, 202] width 32 height 6
click at [513, 31] on button "Save" at bounding box center [517, 28] width 9 height 12
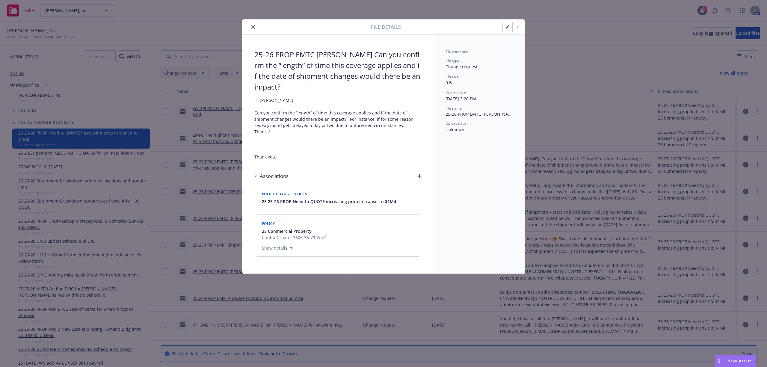
click at [254, 28] on icon "close" at bounding box center [253, 27] width 4 height 4
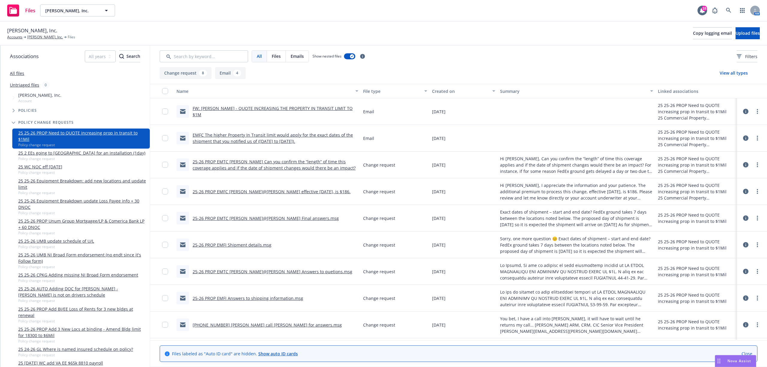
click at [238, 138] on div "EMFC The higher Property In Transit limit would apply for the exact dates of th…" at bounding box center [276, 138] width 166 height 13
click at [240, 136] on link "EMFC The higher Property In Transit limit would apply for the exact dates of th…" at bounding box center [273, 138] width 160 height 12
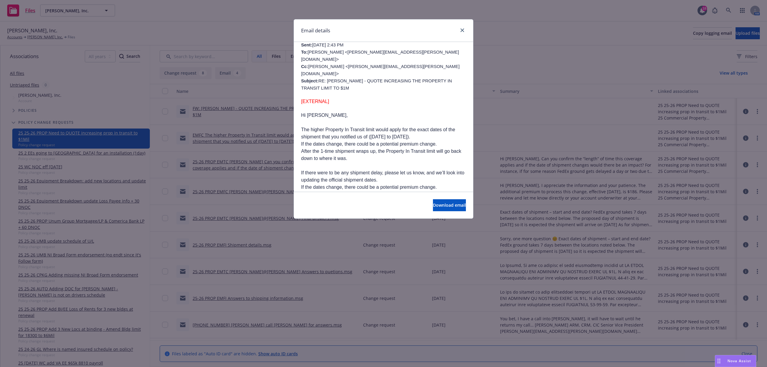
scroll to position [80, 0]
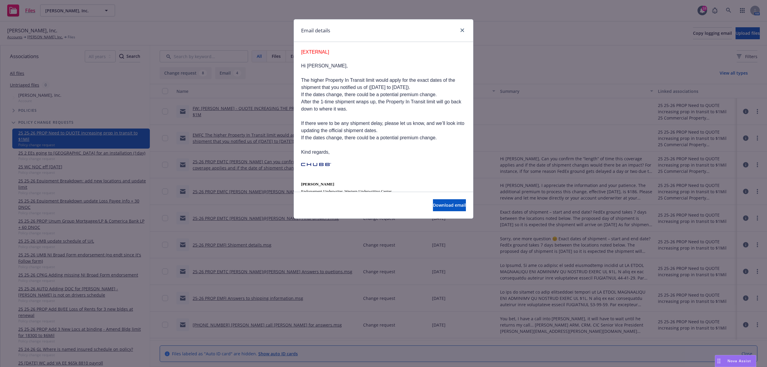
drag, startPoint x: 302, startPoint y: 95, endPoint x: 373, endPoint y: 186, distance: 115.9
copy div "Hi [PERSON_NAME], The higher Property In Transit limit would apply for the exac…"
click at [460, 29] on icon "close" at bounding box center [462, 30] width 4 height 4
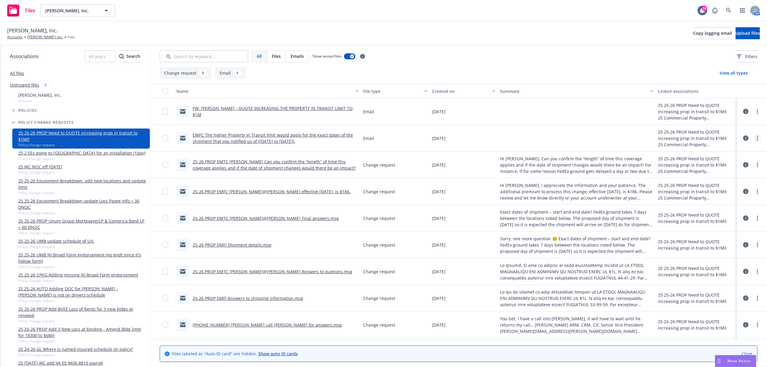
click at [754, 138] on link "more" at bounding box center [757, 137] width 7 height 7
click at [722, 175] on link "Edit" at bounding box center [725, 175] width 60 height 12
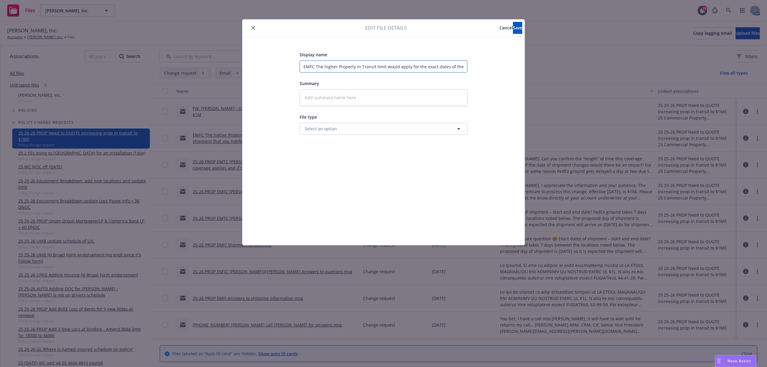
click at [304, 65] on input "EMFC The higher Property In Transit limit would apply for the exact dates of th…" at bounding box center [384, 67] width 168 height 12
type textarea "x"
type input "2EMFC The higher Property In Transit limit would apply for the exact dates of t…"
type textarea "x"
type input "25EMFC The higher Property In Transit limit would apply for the exact dates of …"
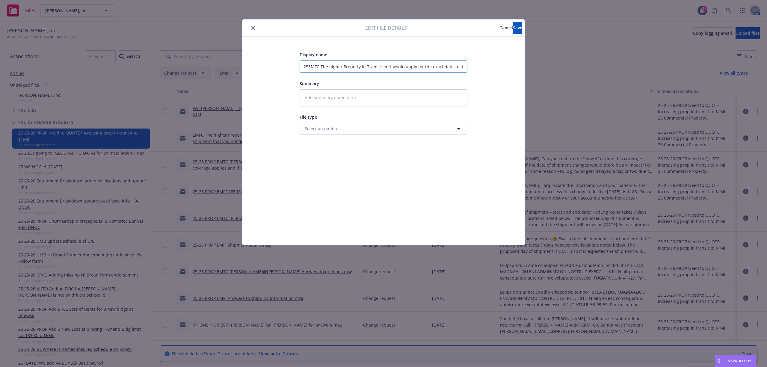
type textarea "x"
type input "25-EMFC The higher Property In Transit limit would apply for the exact dates of…"
type textarea "x"
type input "25-2EMFC The higher Property In Transit limit would apply for the exact dates o…"
type textarea "x"
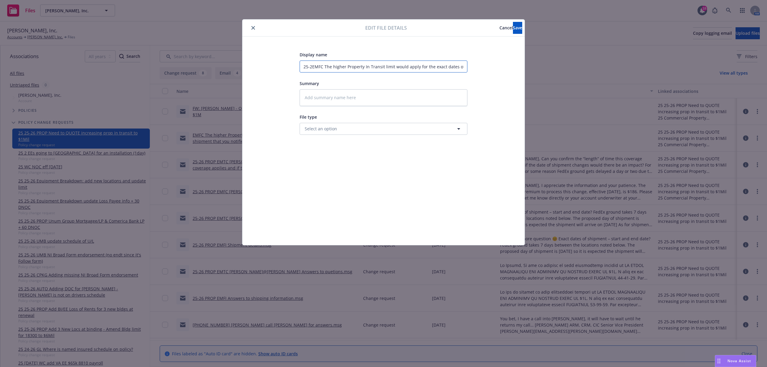
type input "25-26EMFC The higher Property In Transit limit would apply for the exact dates …"
type textarea "x"
type input "25-26 EMFC The higher Property In Transit limit would apply for the exact dates…"
type textarea "x"
type input "25-26 PEMFC The higher Property In Transit limit would apply for the exact date…"
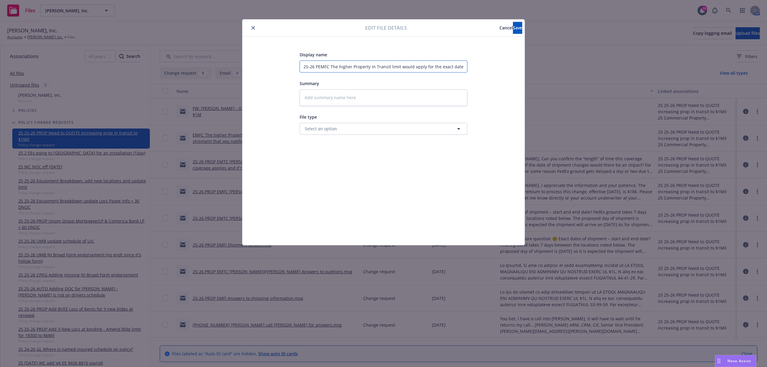
type textarea "x"
type input "25-26 PREMFC The higher Property In Transit limit would apply for the exact dat…"
type textarea "x"
type input "25-26 PROEMFC The higher Property In Transit limit would apply for the exact da…"
type textarea "x"
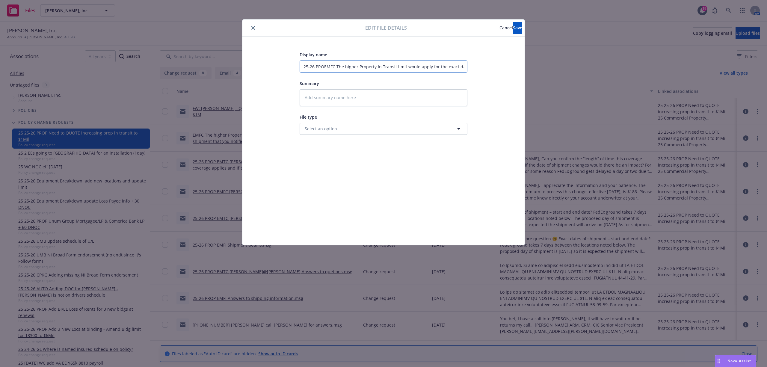
type input "25-26 PROPEMFC The higher Property In Transit limit would apply for the exact d…"
type textarea "x"
type input "25-26 PROP EMFC The higher Property In Transit limit would apply for the exact …"
drag, startPoint x: 337, startPoint y: 65, endPoint x: 349, endPoint y: 65, distance: 11.4
click at [340, 65] on input "25-26 PROP EMFC The higher Property In Transit limit would apply for the exact …" at bounding box center [384, 67] width 168 height 12
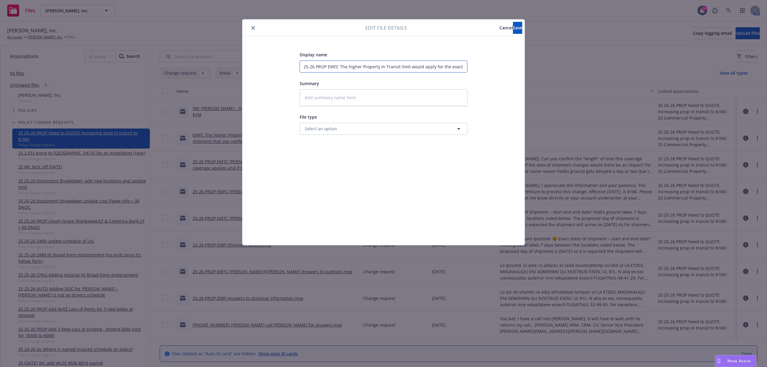
type textarea "x"
type input "25-26 PROP EMFC AThe higher Property In Transit limit would apply for the exact…"
type textarea "x"
type input "25-26 PROP EMFC AlThe higher Property In Transit limit would apply for the exac…"
click at [378, 102] on textarea at bounding box center [384, 97] width 168 height 17
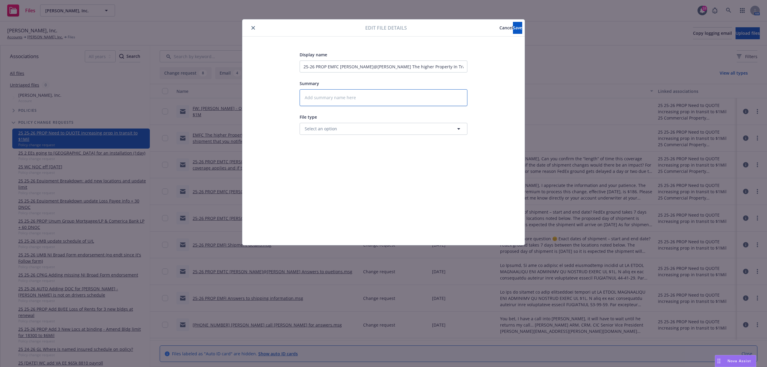
paste textarea "Hi [PERSON_NAME], The higher Property In Transit limit would apply for the exac…"
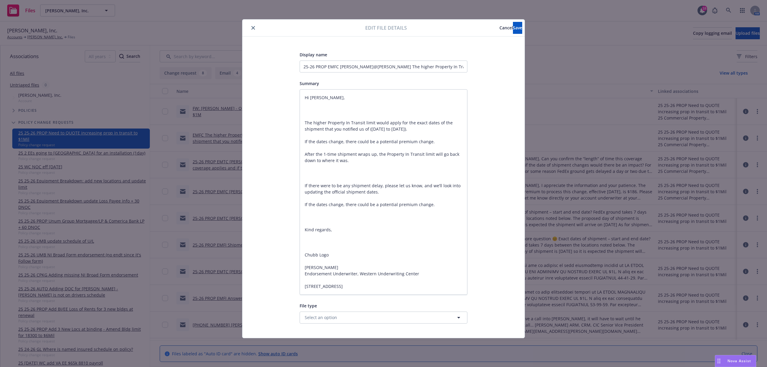
click at [363, 324] on div "Display name 25-26 PROP EMFC [PERSON_NAME]@[PERSON_NAME] The higher Property In…" at bounding box center [383, 187] width 282 height 301
click at [368, 316] on button "Select an option" at bounding box center [384, 318] width 168 height 12
click at [361, 305] on div "Change request" at bounding box center [383, 301] width 160 height 9
click at [513, 26] on span "Save" at bounding box center [517, 28] width 9 height 6
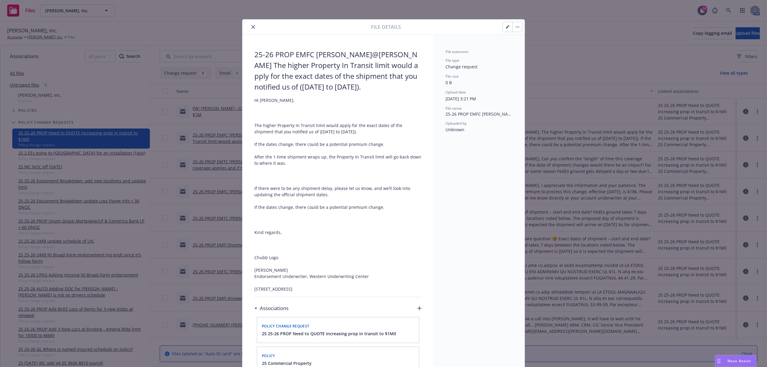
click at [251, 28] on icon "close" at bounding box center [253, 27] width 4 height 4
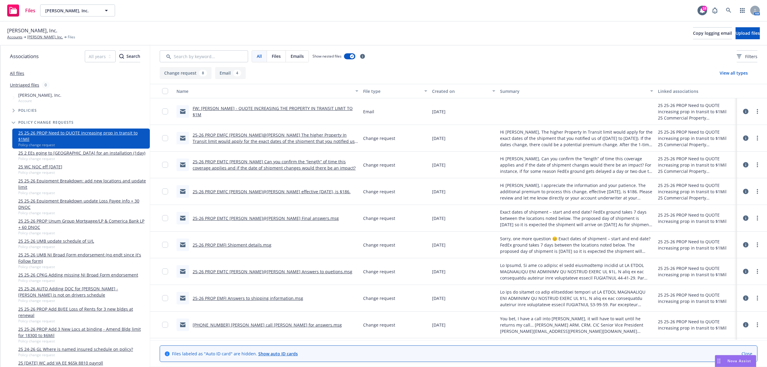
click at [252, 111] on link "FW: [PERSON_NAME] - QUOTE INCREASING THE PROPERTY IN TRANSIT LIMIT TO $1M" at bounding box center [273, 111] width 160 height 12
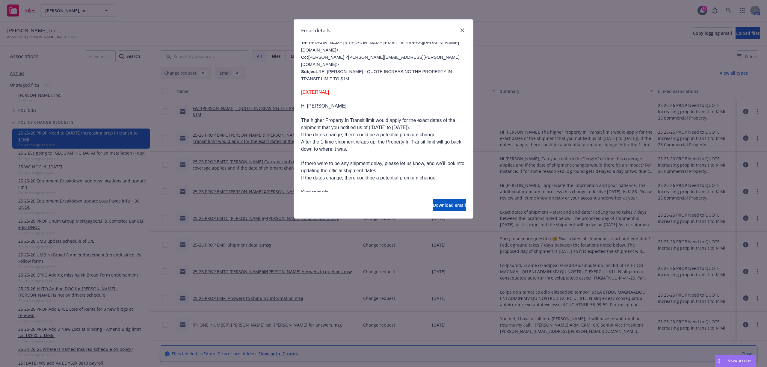
scroll to position [120, 0]
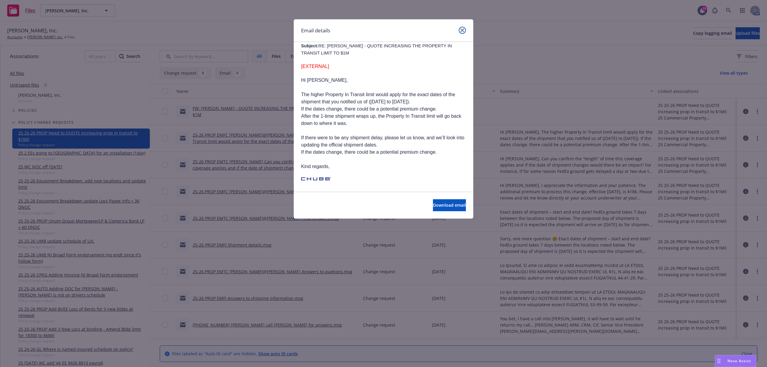
click at [462, 31] on icon "close" at bounding box center [462, 30] width 4 height 4
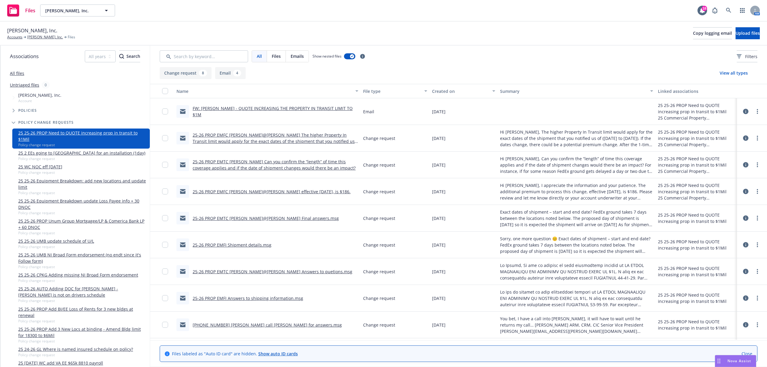
click at [238, 134] on link "25-26 PROP EMFC [PERSON_NAME]@[PERSON_NAME] The higher Property In Transit limi…" at bounding box center [274, 141] width 162 height 18
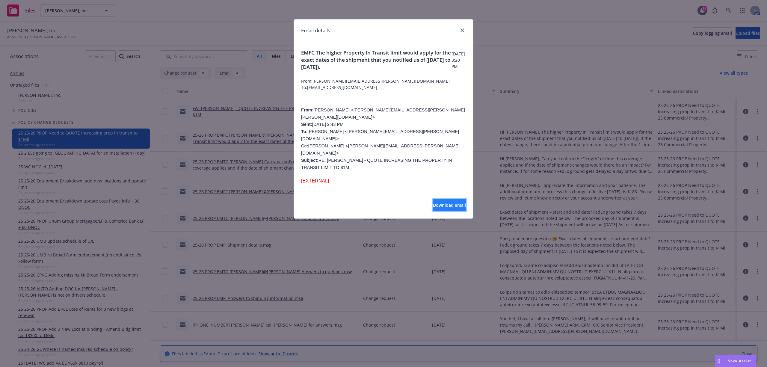
click at [433, 205] on span "Download email" at bounding box center [449, 205] width 33 height 6
click at [464, 30] on link "close" at bounding box center [462, 30] width 7 height 7
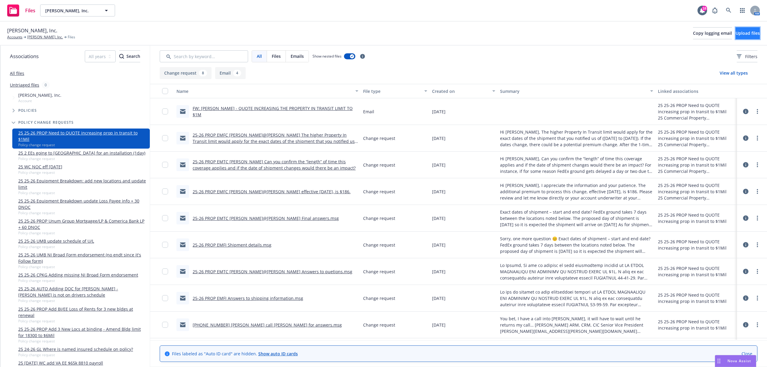
click at [735, 33] on span "Upload files" at bounding box center [747, 33] width 24 height 6
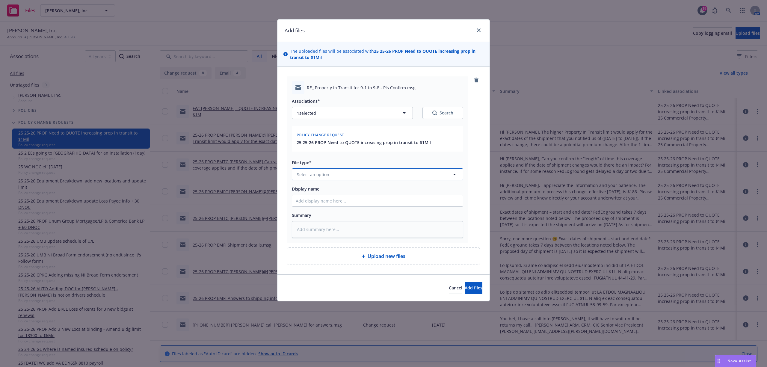
click at [332, 176] on button "Select an option" at bounding box center [377, 174] width 171 height 12
paste textarea "Hi Team, [PERSON_NAME] currently plans on breaking the shipment down into two s…"
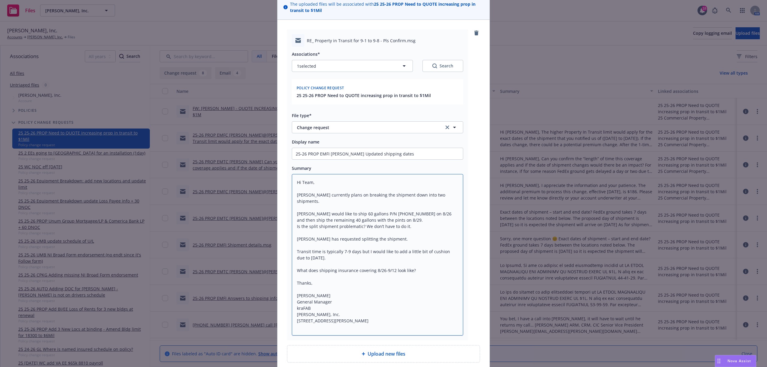
scroll to position [99, 0]
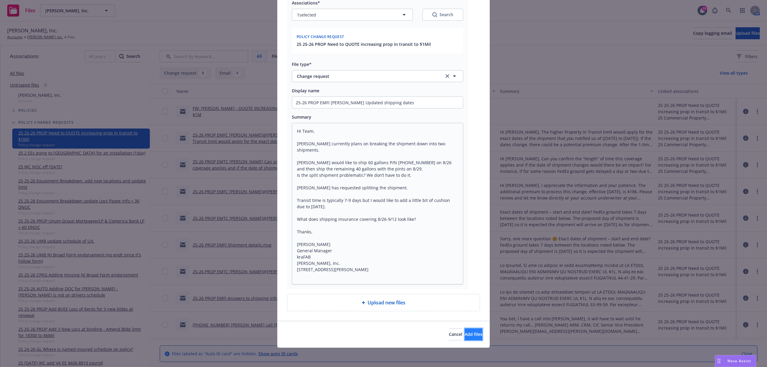
click at [470, 335] on button "Add files" at bounding box center [474, 334] width 18 height 12
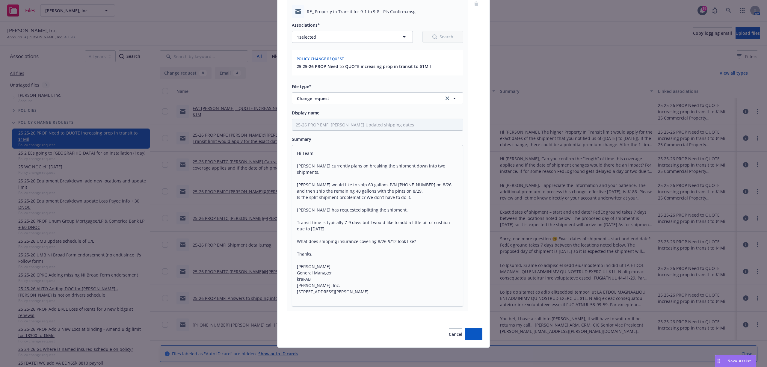
scroll to position [77, 0]
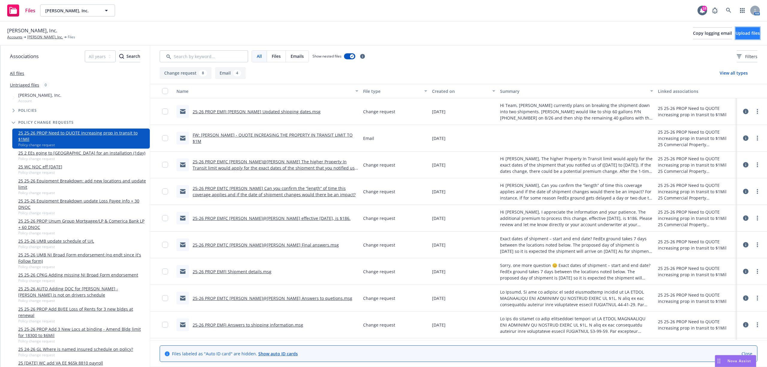
click at [742, 29] on button "Upload files" at bounding box center [747, 33] width 24 height 12
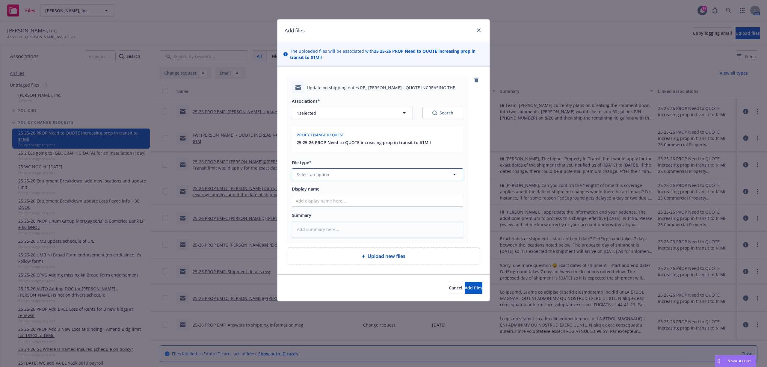
click at [338, 179] on button "Select an option" at bounding box center [377, 174] width 171 height 12
paste textarea "Hi [PERSON_NAME], Specific dates from the insured: [PERSON_NAME] currently plan…"
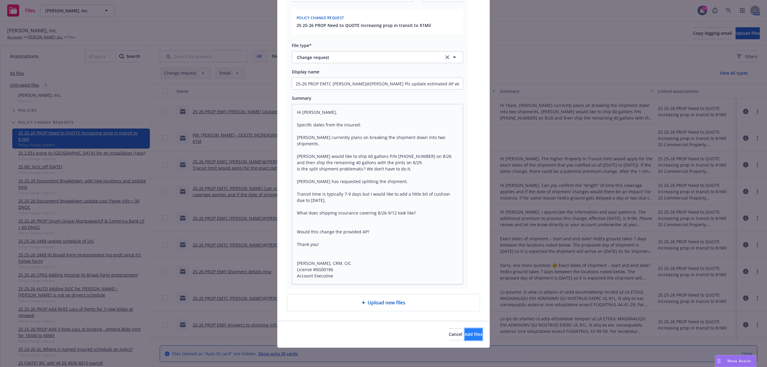
click at [465, 333] on span "Add files" at bounding box center [474, 334] width 18 height 6
